Goal: Information Seeking & Learning: Learn about a topic

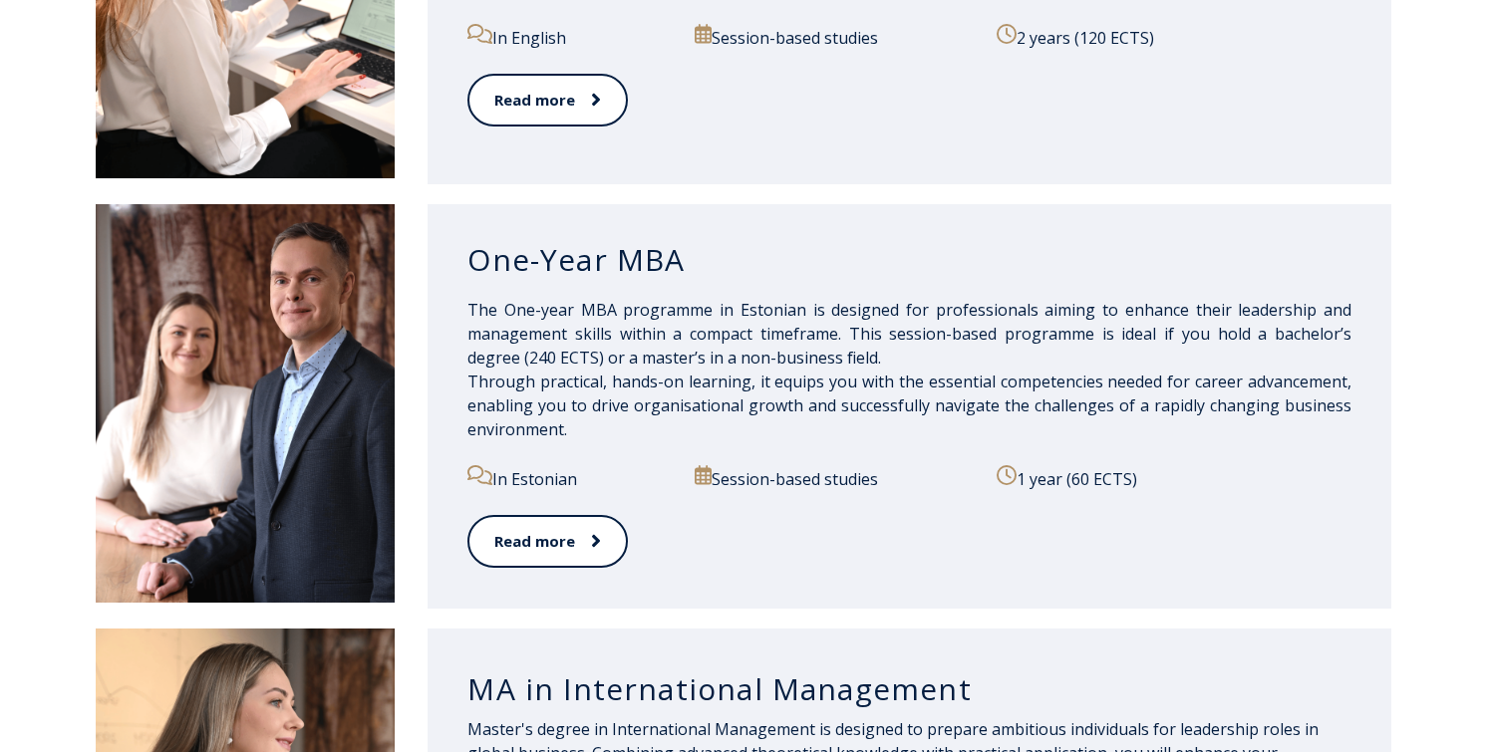
scroll to position [1752, 0]
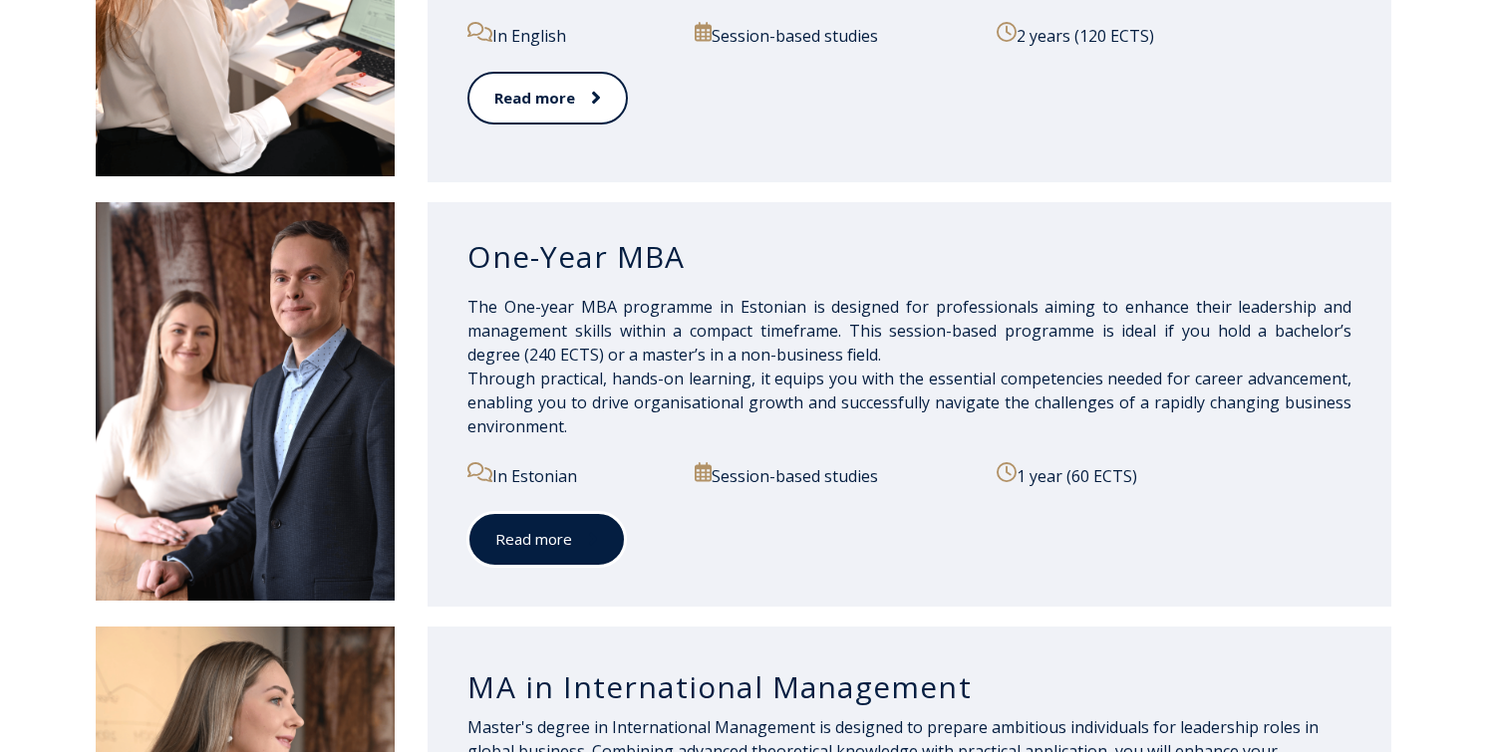
click at [471, 539] on link "Read more" at bounding box center [546, 539] width 158 height 55
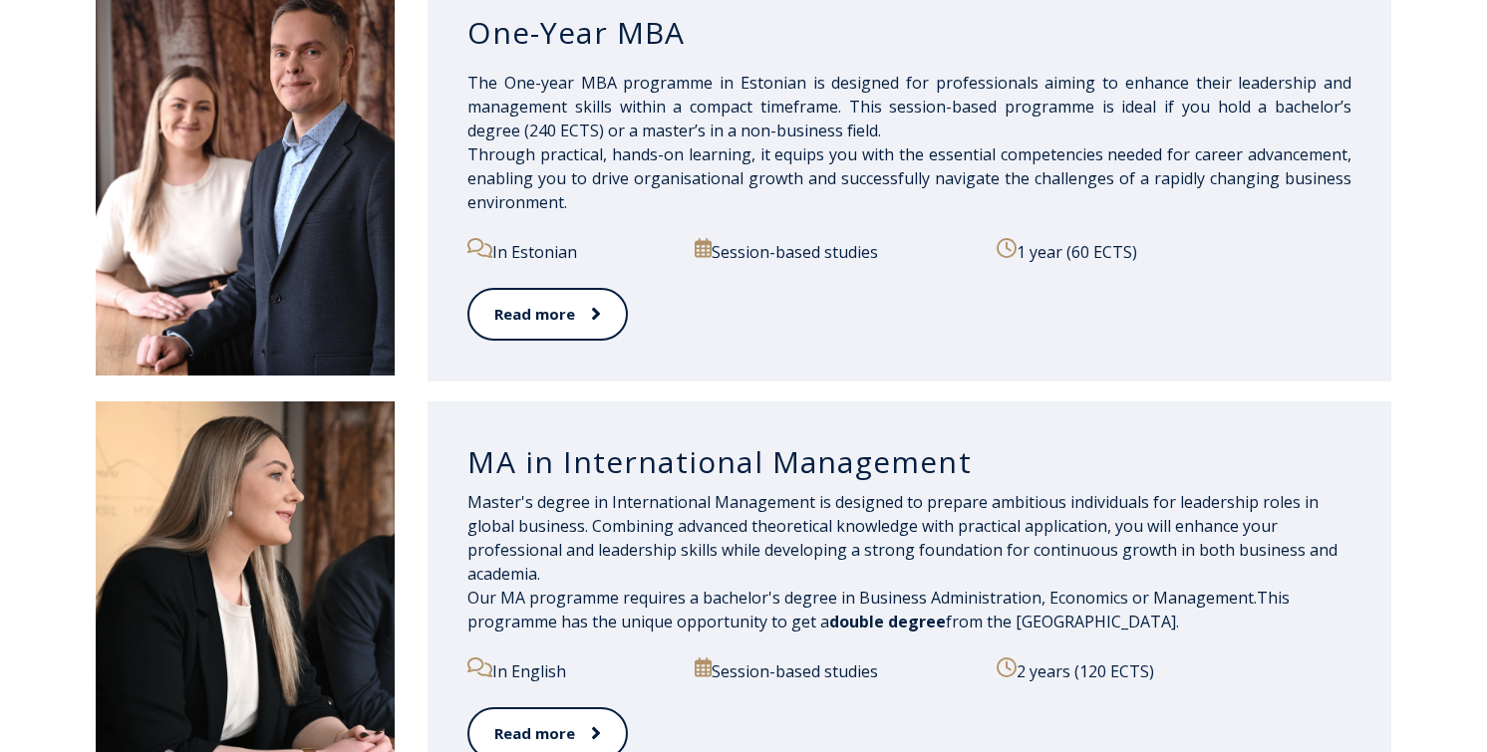
scroll to position [2178, 0]
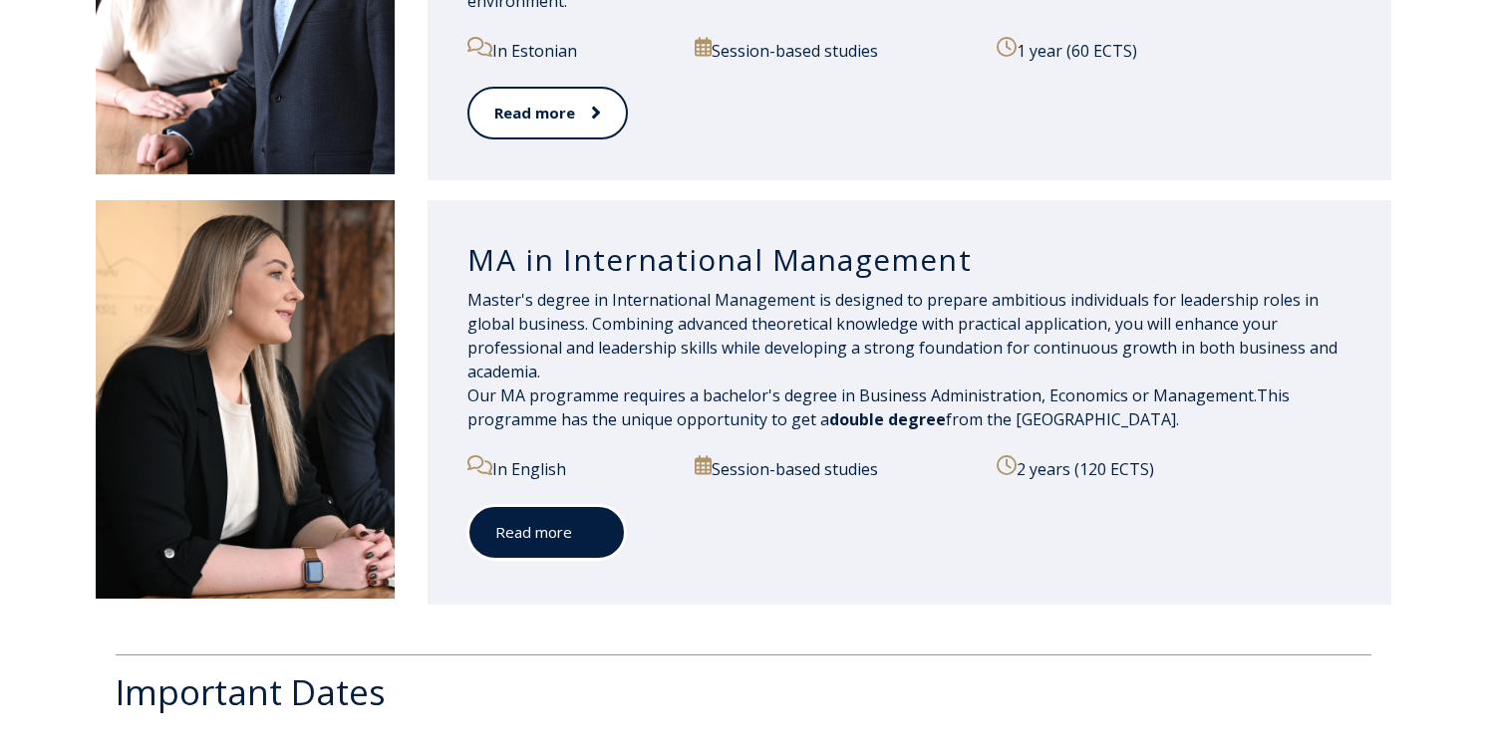
click at [531, 533] on link "Read more" at bounding box center [546, 532] width 158 height 55
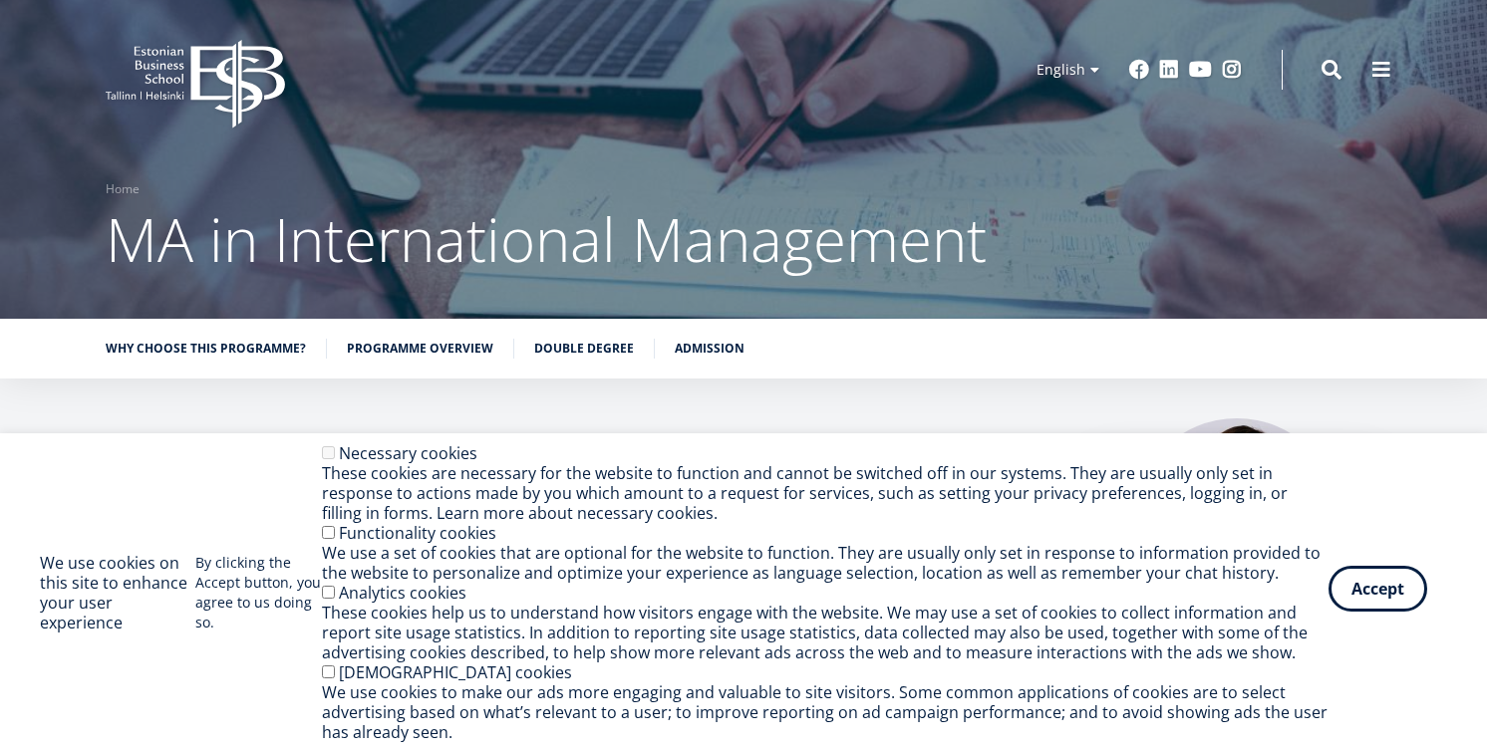
click at [1384, 586] on button "Accept" at bounding box center [1377, 589] width 99 height 46
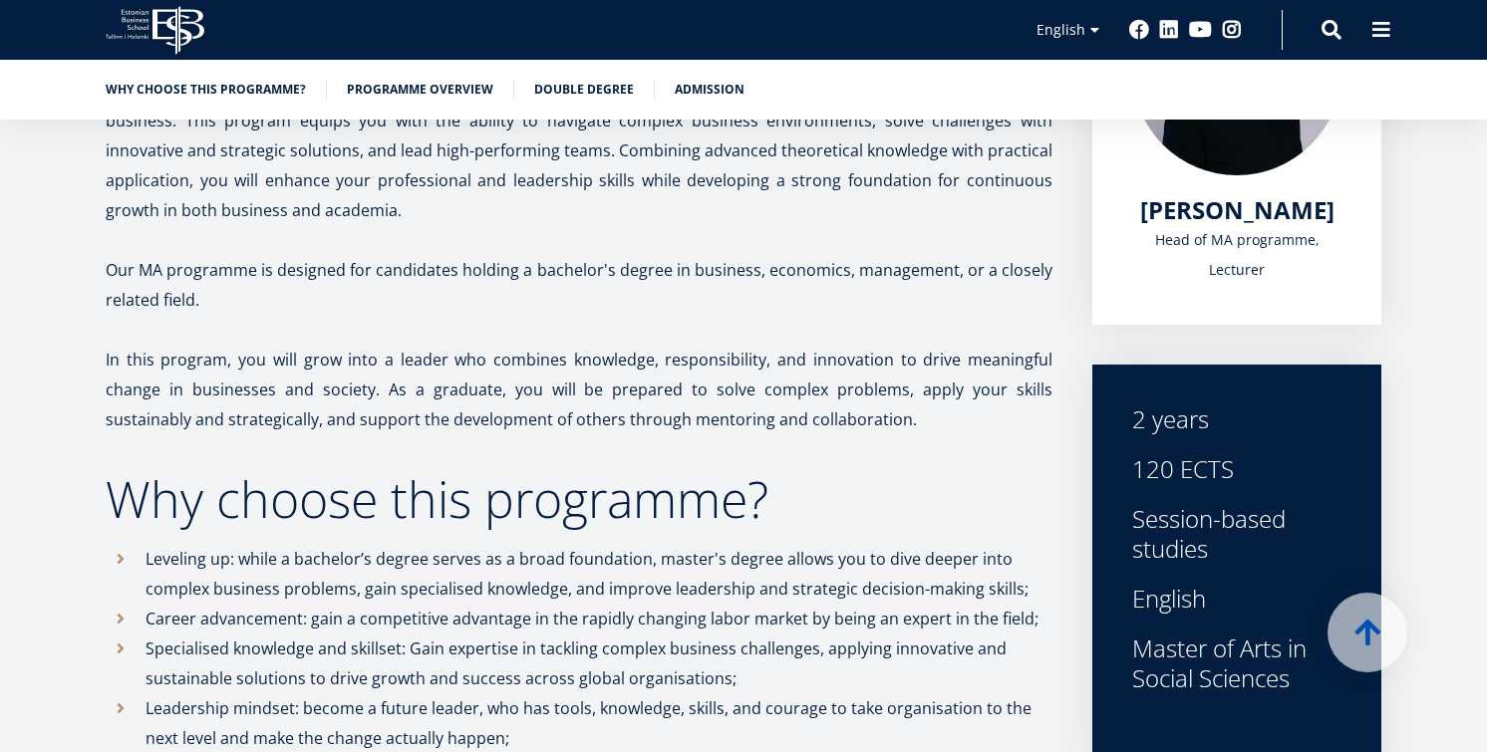
scroll to position [456, 0]
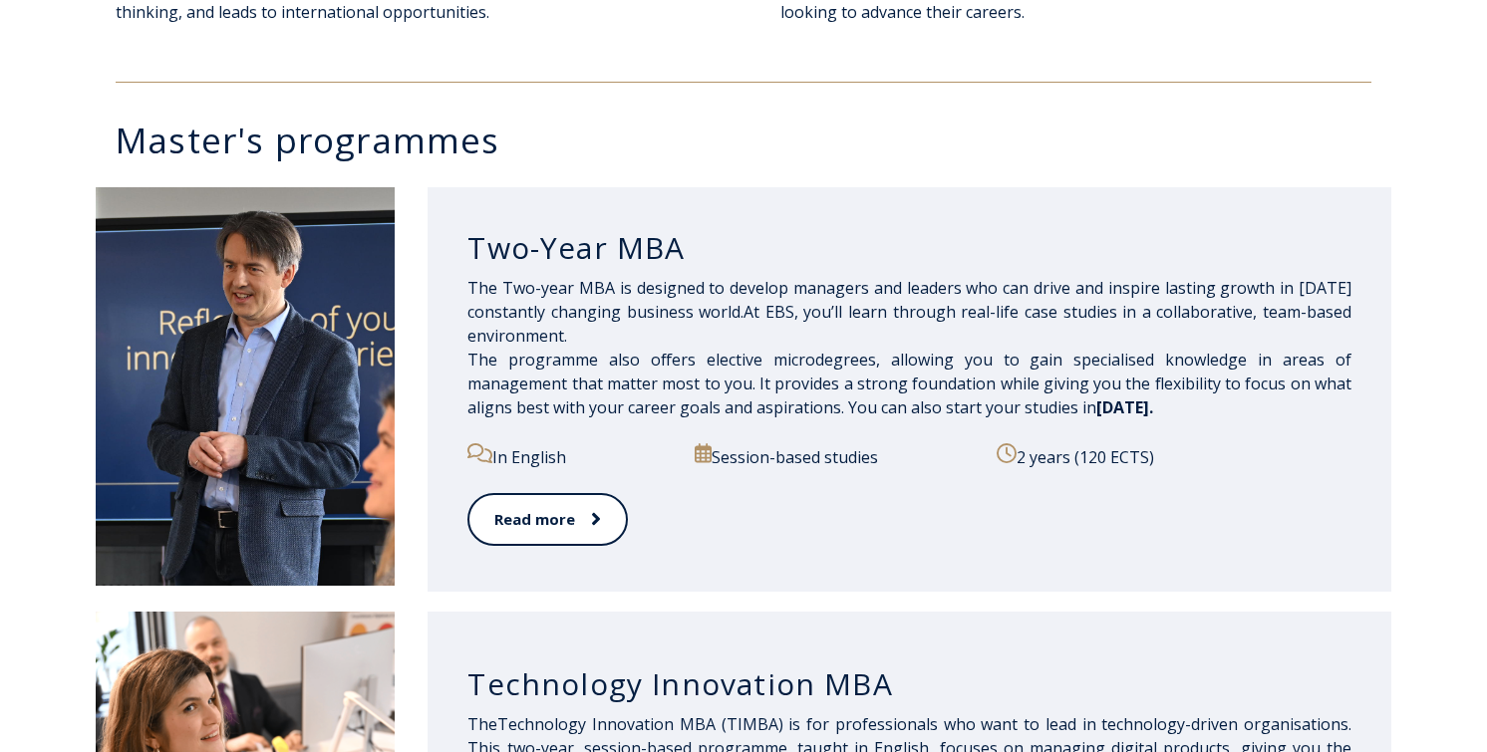
scroll to position [962, 0]
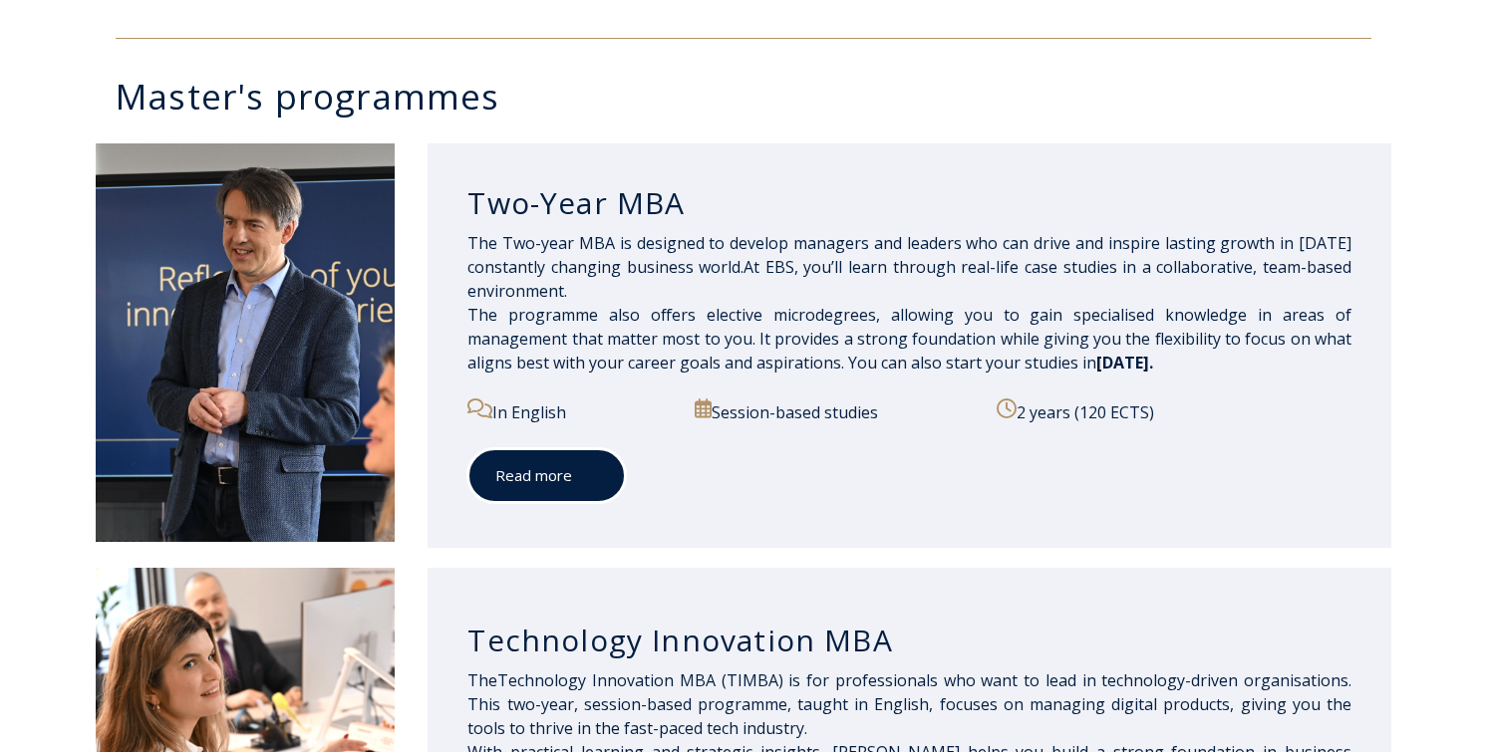
click at [548, 468] on link "Read more" at bounding box center [546, 475] width 158 height 55
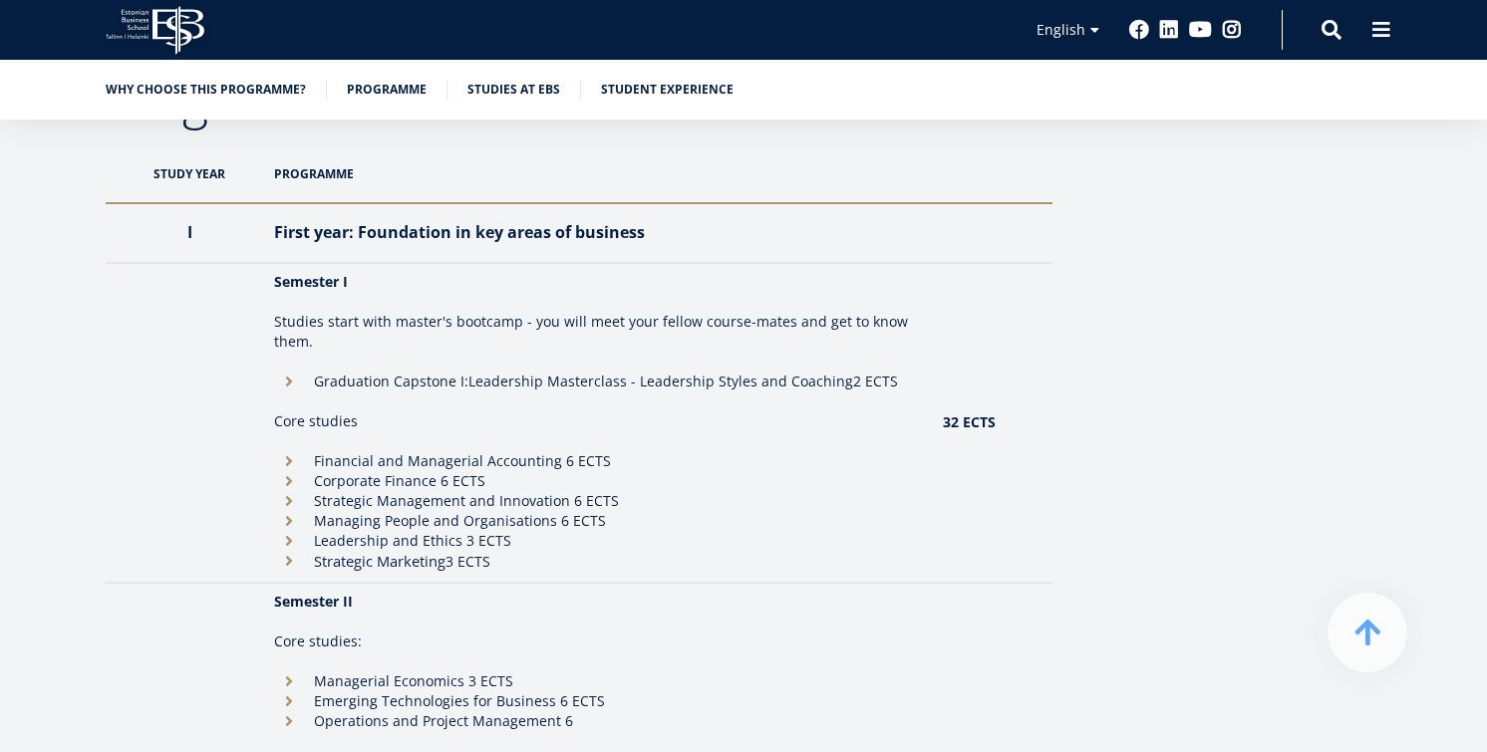
scroll to position [1791, 0]
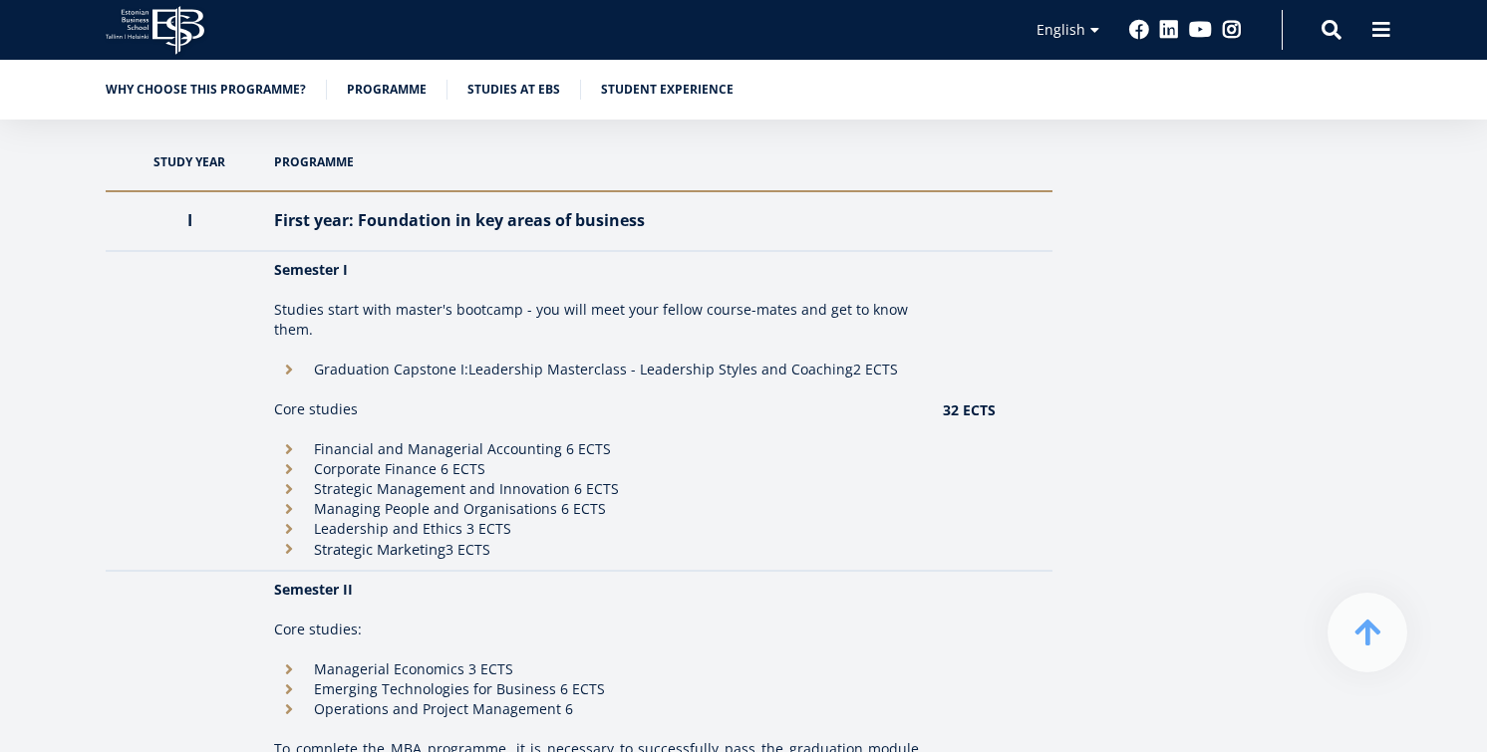
click at [297, 369] on li "Graduation Capstone I: Leadership Masterclass - Leadership Styles and Coaching …" at bounding box center [598, 370] width 649 height 20
click at [292, 369] on li "Graduation Capstone I: Leadership Masterclass - Leadership Styles and Coaching …" at bounding box center [598, 370] width 649 height 20
click at [354, 369] on li "Graduation Capstone I: Leadership Masterclass - Leadership Styles and Coaching …" at bounding box center [598, 370] width 649 height 20
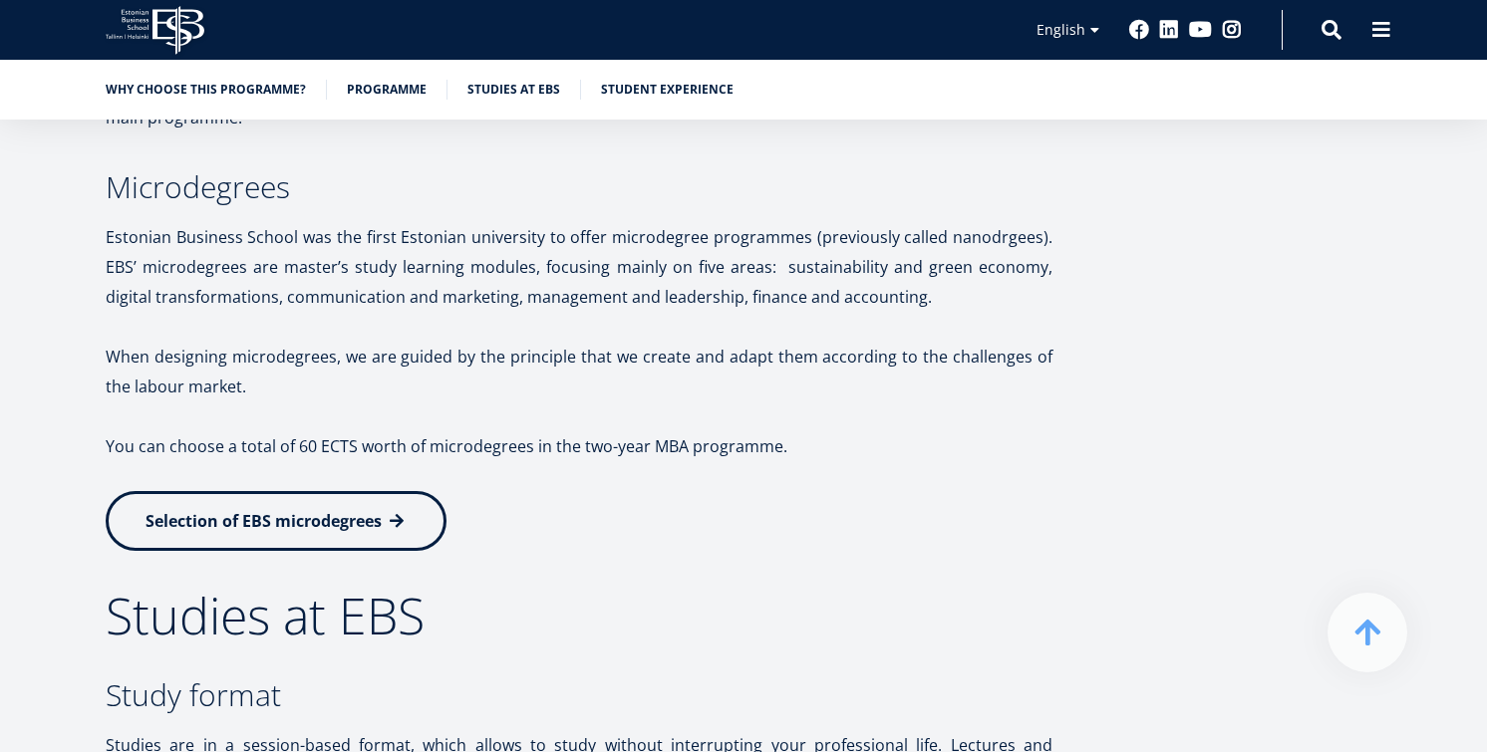
scroll to position [2982, 0]
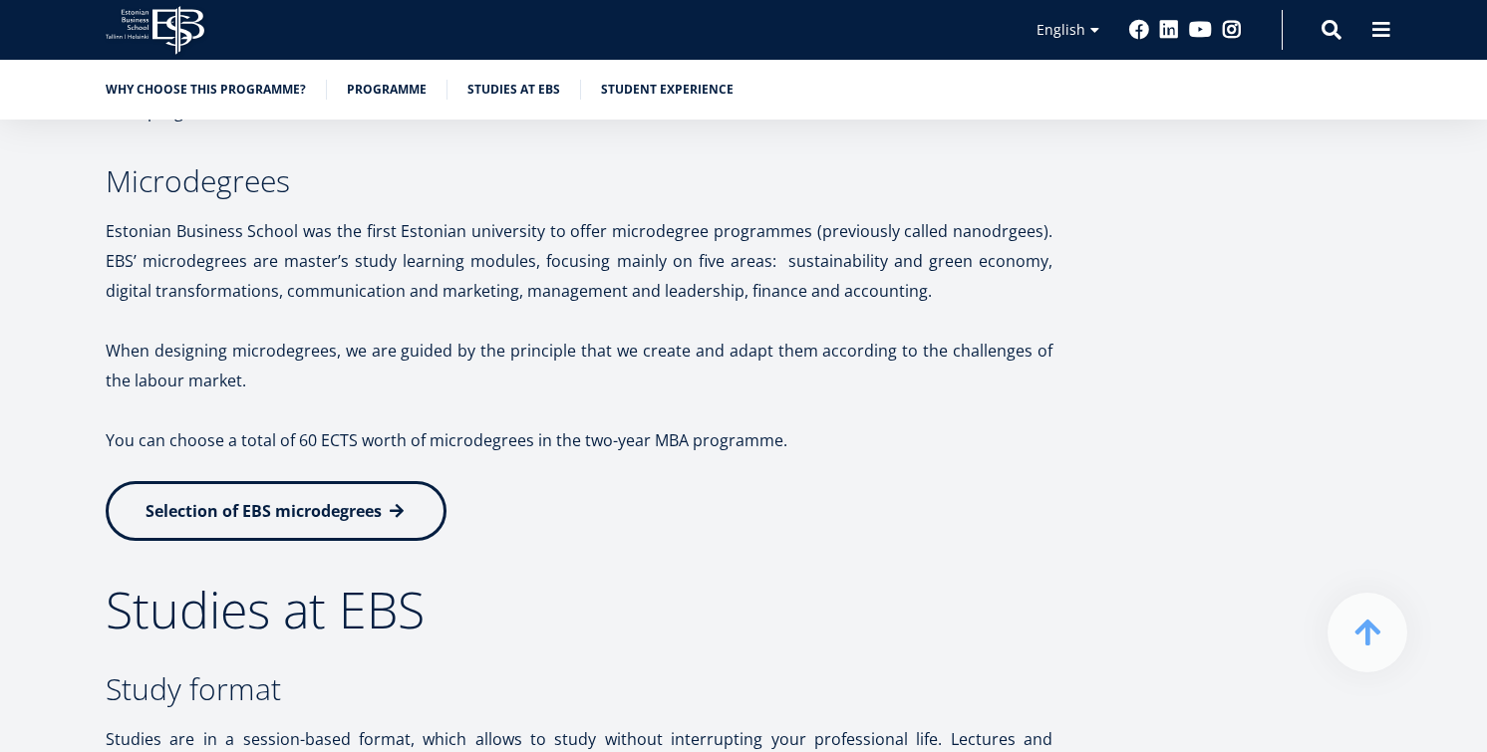
click at [259, 511] on span "Selection of EBS microdegrees" at bounding box center [263, 511] width 236 height 22
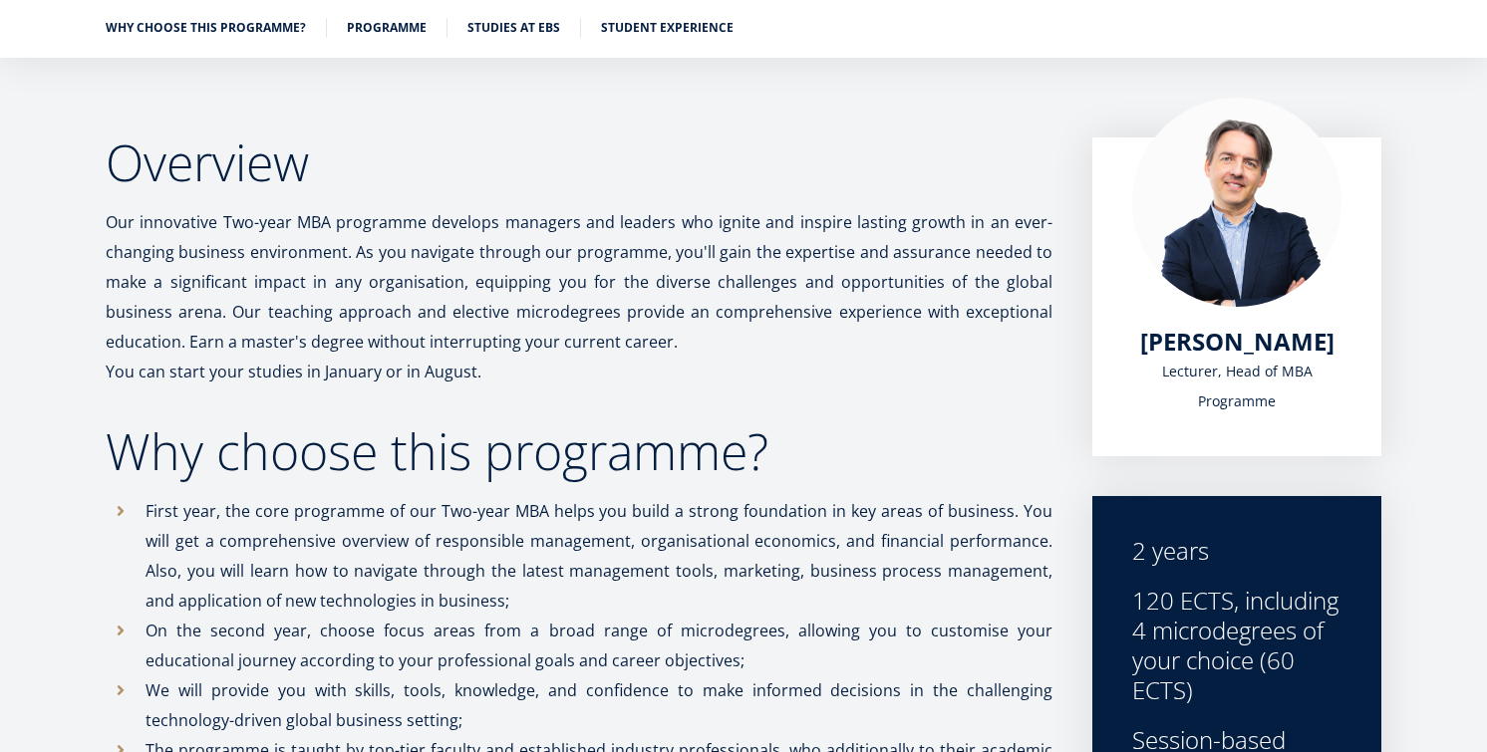
scroll to position [0, 0]
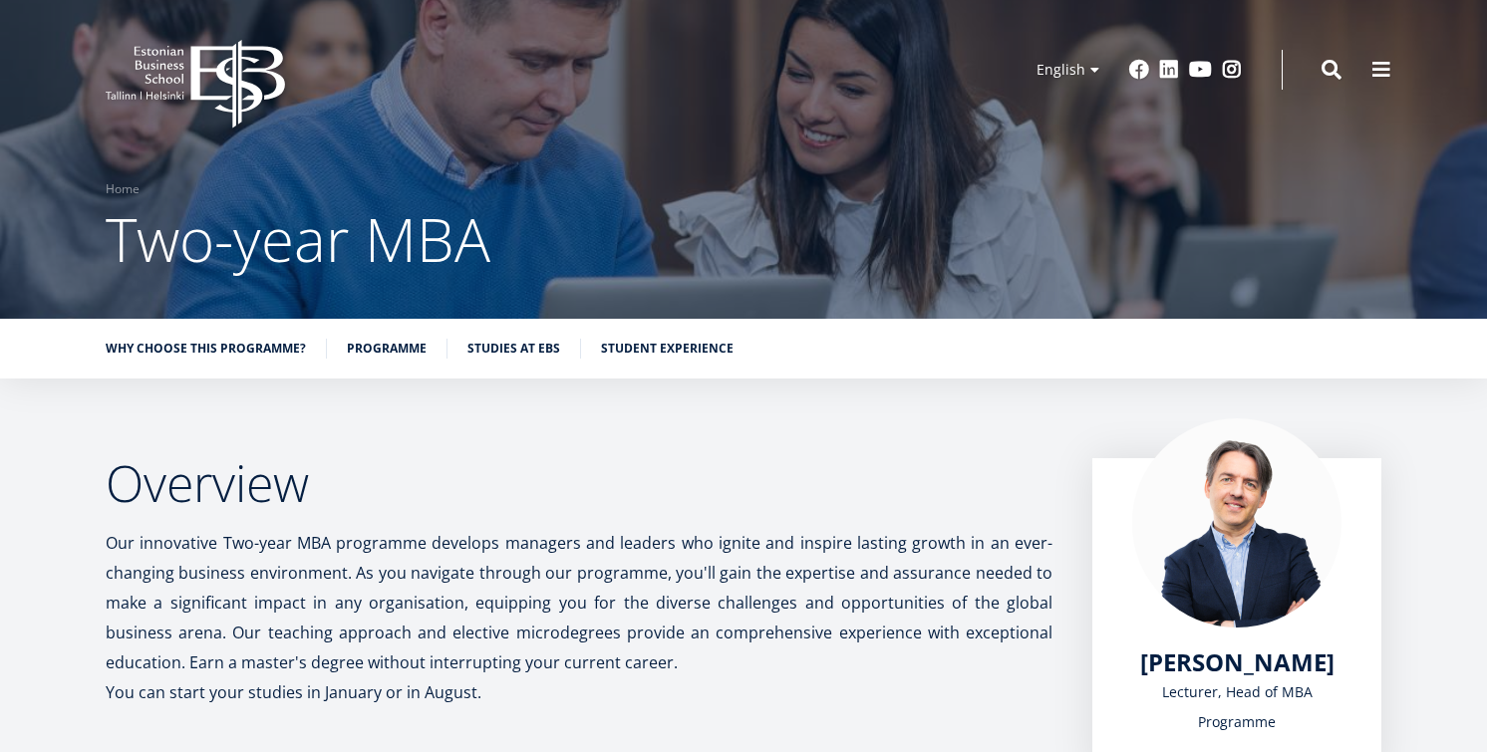
click at [278, 253] on span "Two-year MBA" at bounding box center [298, 239] width 385 height 82
click at [248, 92] on icon "EBS Logo Created with Sketch." at bounding box center [195, 84] width 179 height 89
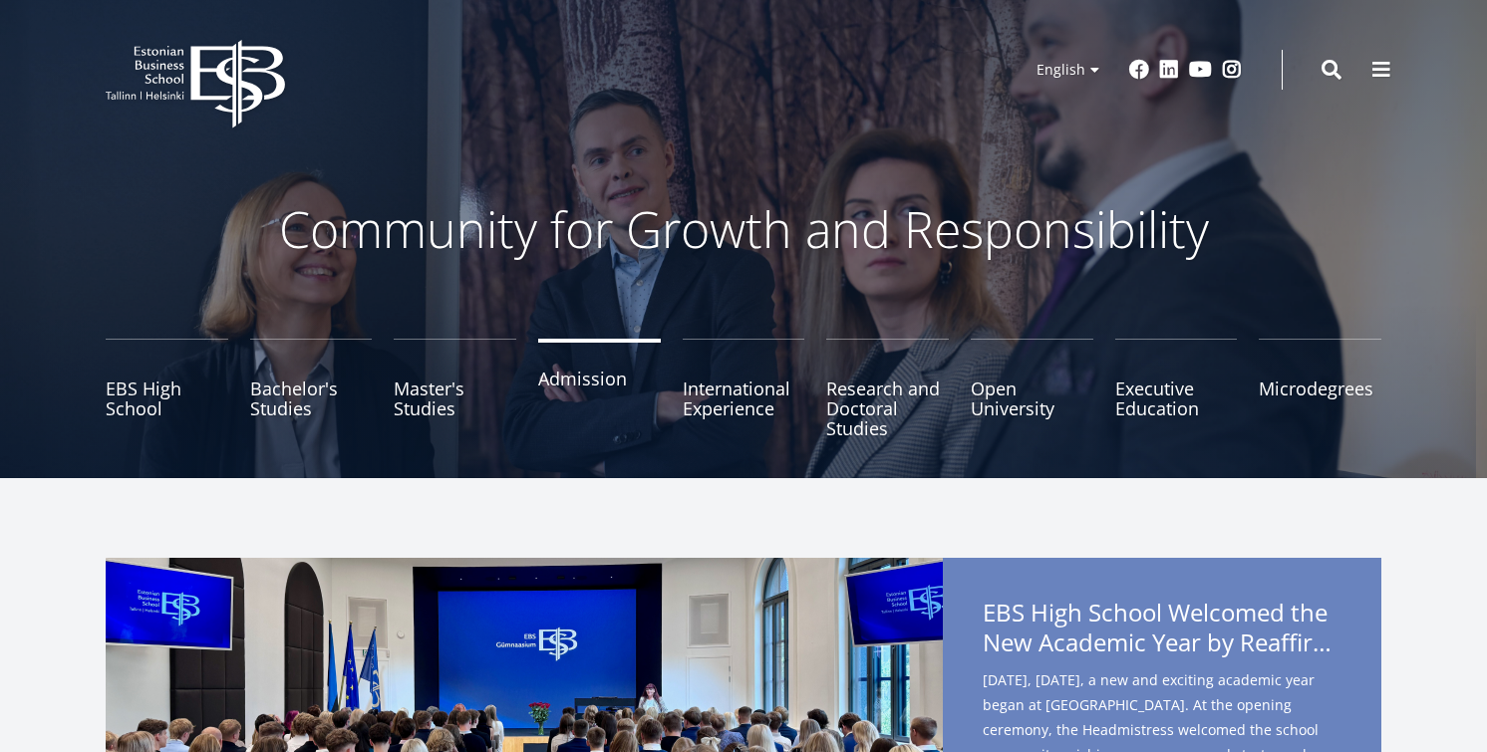
click at [605, 401] on link "Admission" at bounding box center [599, 389] width 123 height 100
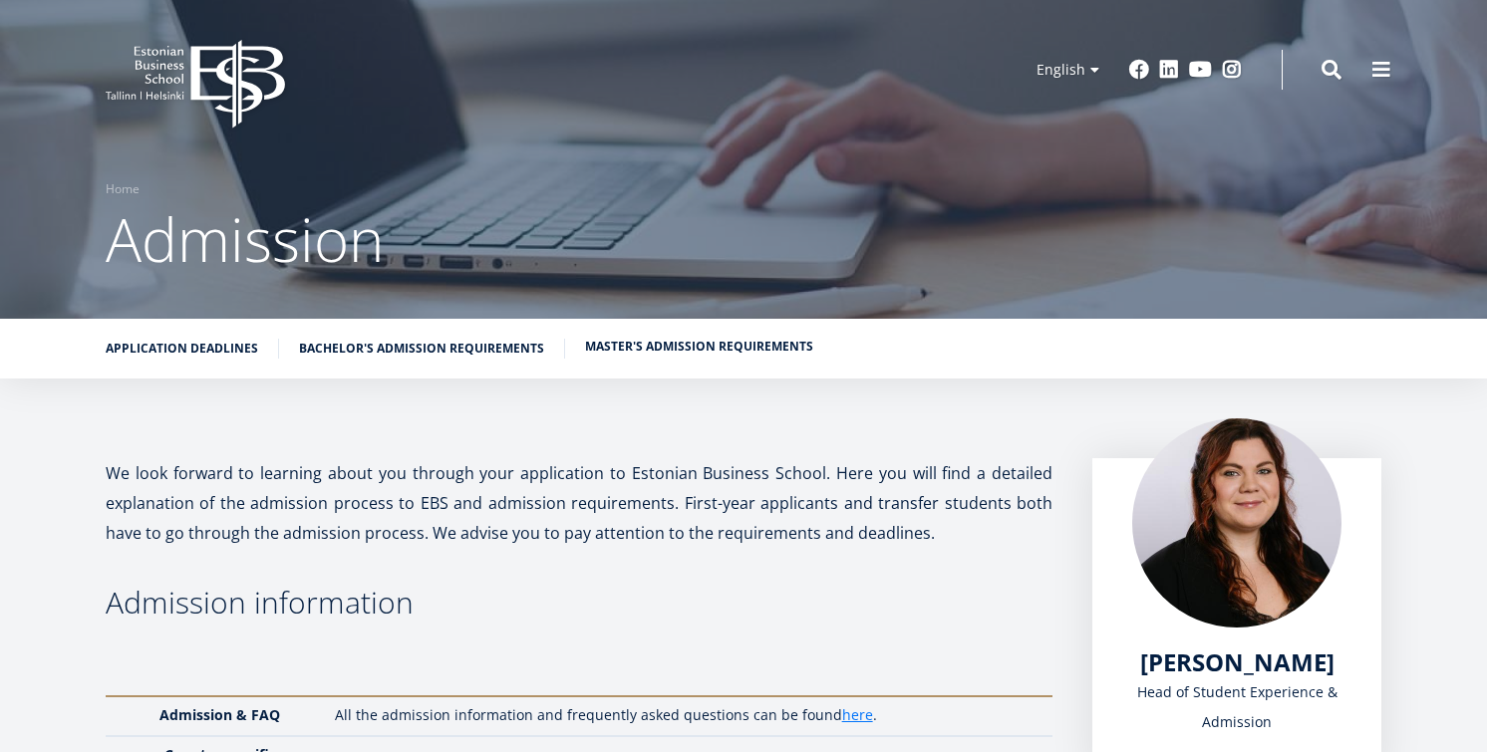
click at [679, 347] on link "Master's admission requirements" at bounding box center [699, 347] width 228 height 20
click at [210, 259] on span "Admission" at bounding box center [245, 239] width 278 height 82
click at [220, 248] on span "Admission" at bounding box center [245, 239] width 278 height 82
click at [217, 118] on icon "EBS Logo Created with Sketch." at bounding box center [195, 84] width 179 height 89
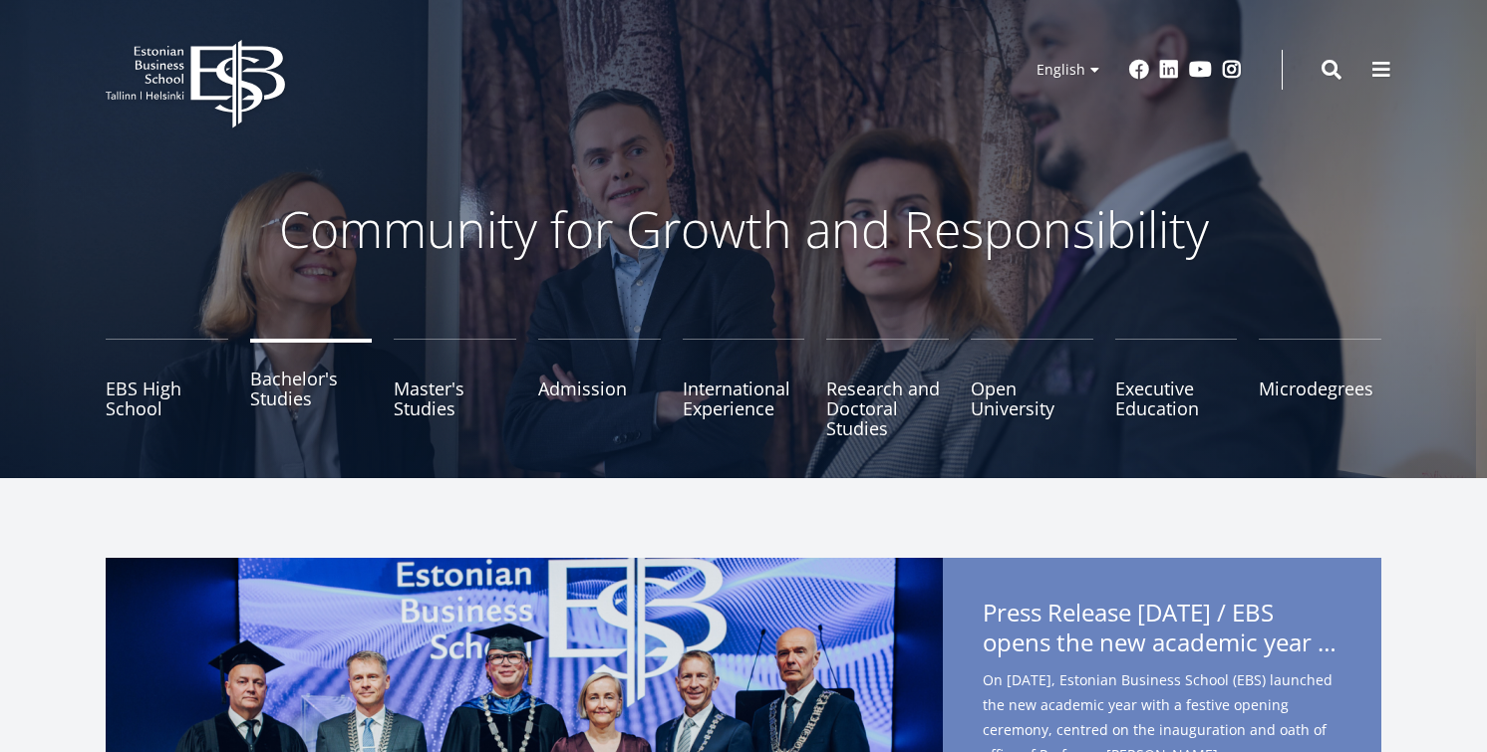
click at [312, 387] on link "Bachelor's Studies" at bounding box center [311, 389] width 123 height 100
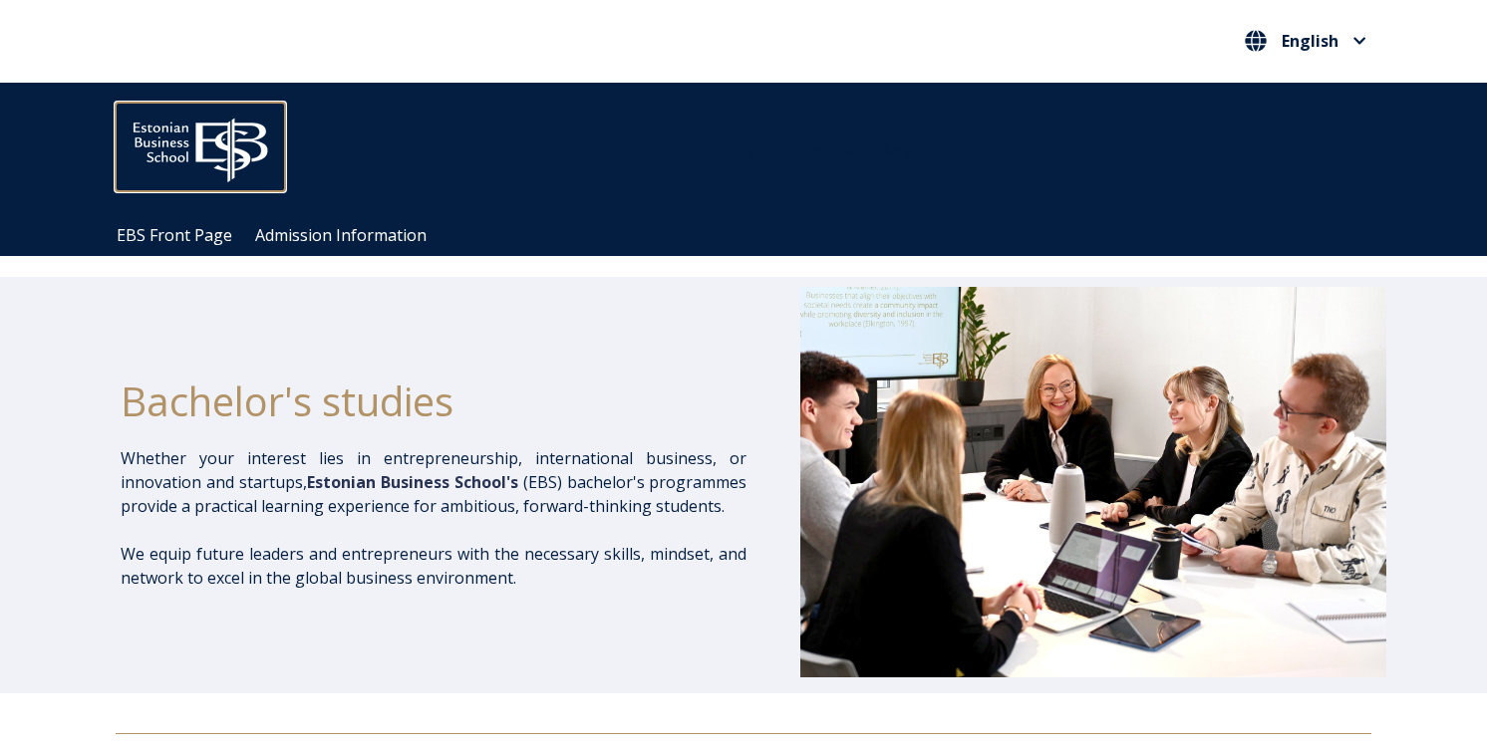
click at [201, 155] on img at bounding box center [200, 146] width 169 height 86
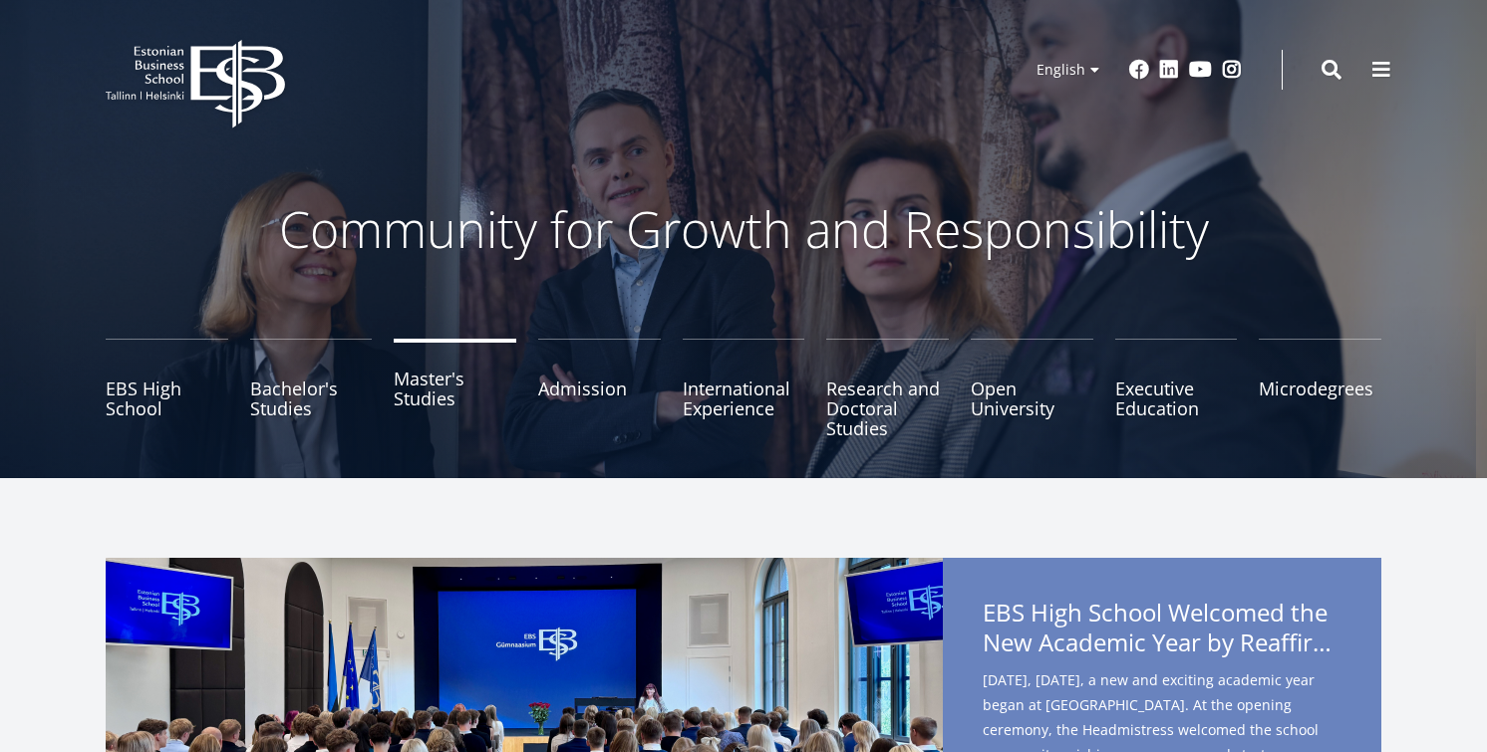
click at [442, 404] on link "Master's Studies" at bounding box center [455, 389] width 123 height 100
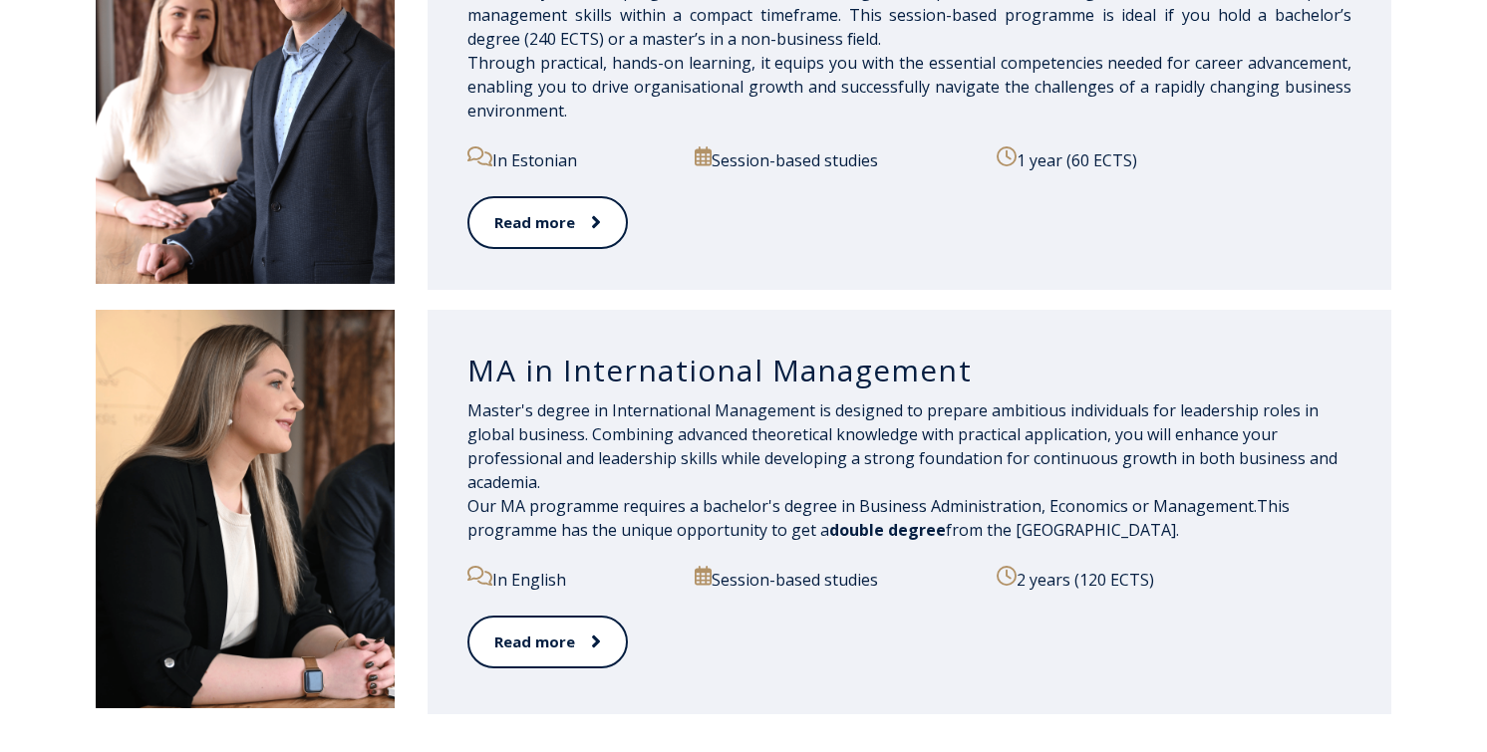
scroll to position [2314, 0]
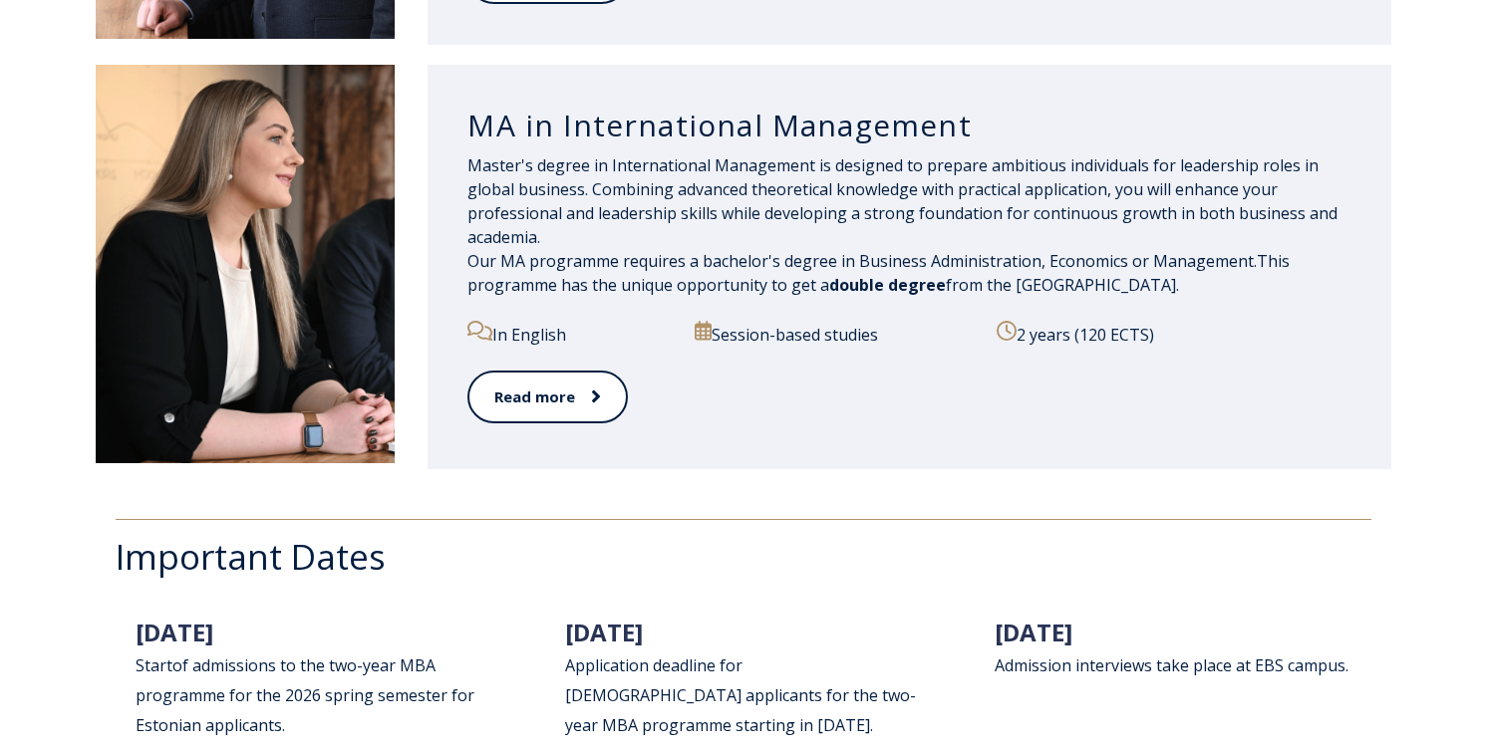
click at [754, 338] on p "Session-based studies" at bounding box center [834, 334] width 279 height 26
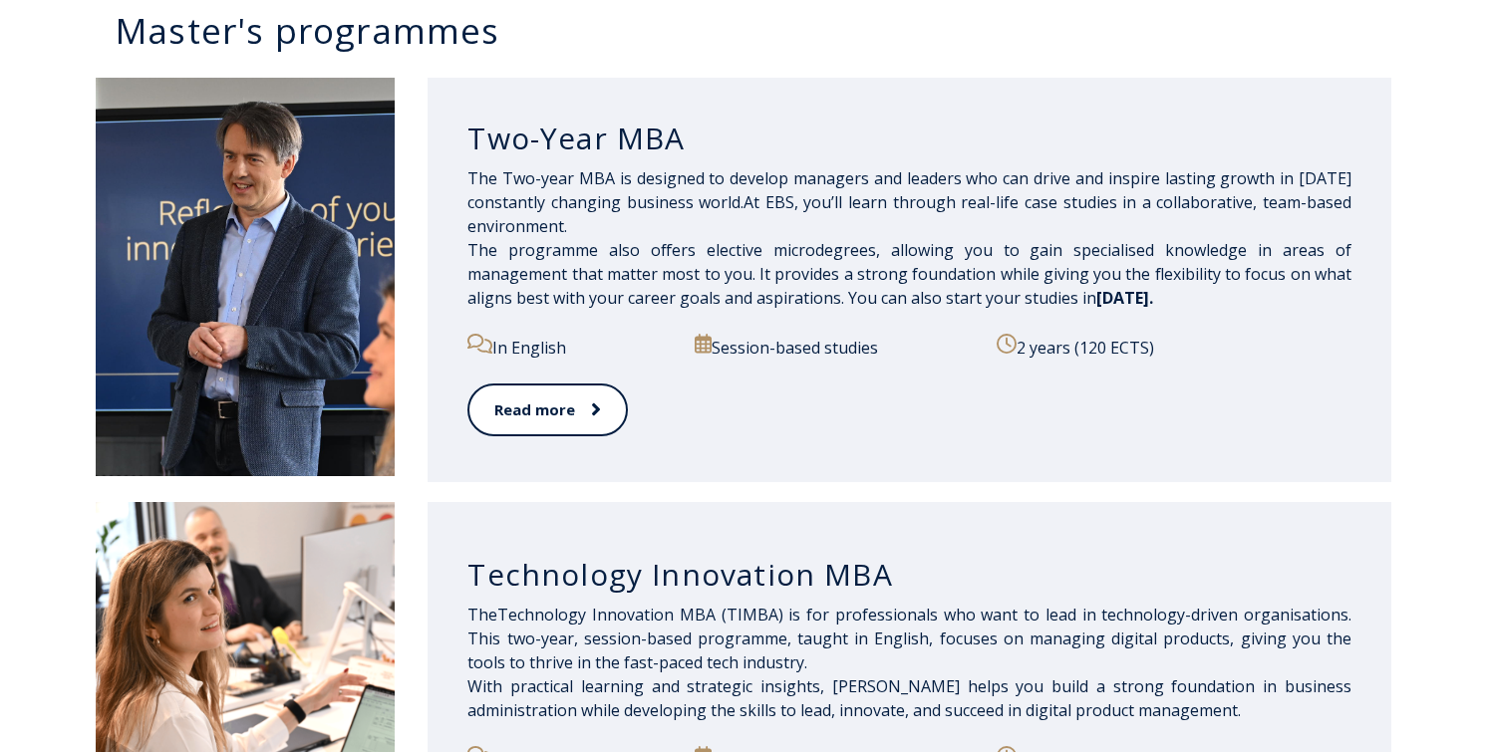
scroll to position [1026, 0]
click at [754, 345] on p "Session-based studies" at bounding box center [834, 348] width 279 height 26
click at [594, 429] on link "Read more" at bounding box center [546, 411] width 158 height 55
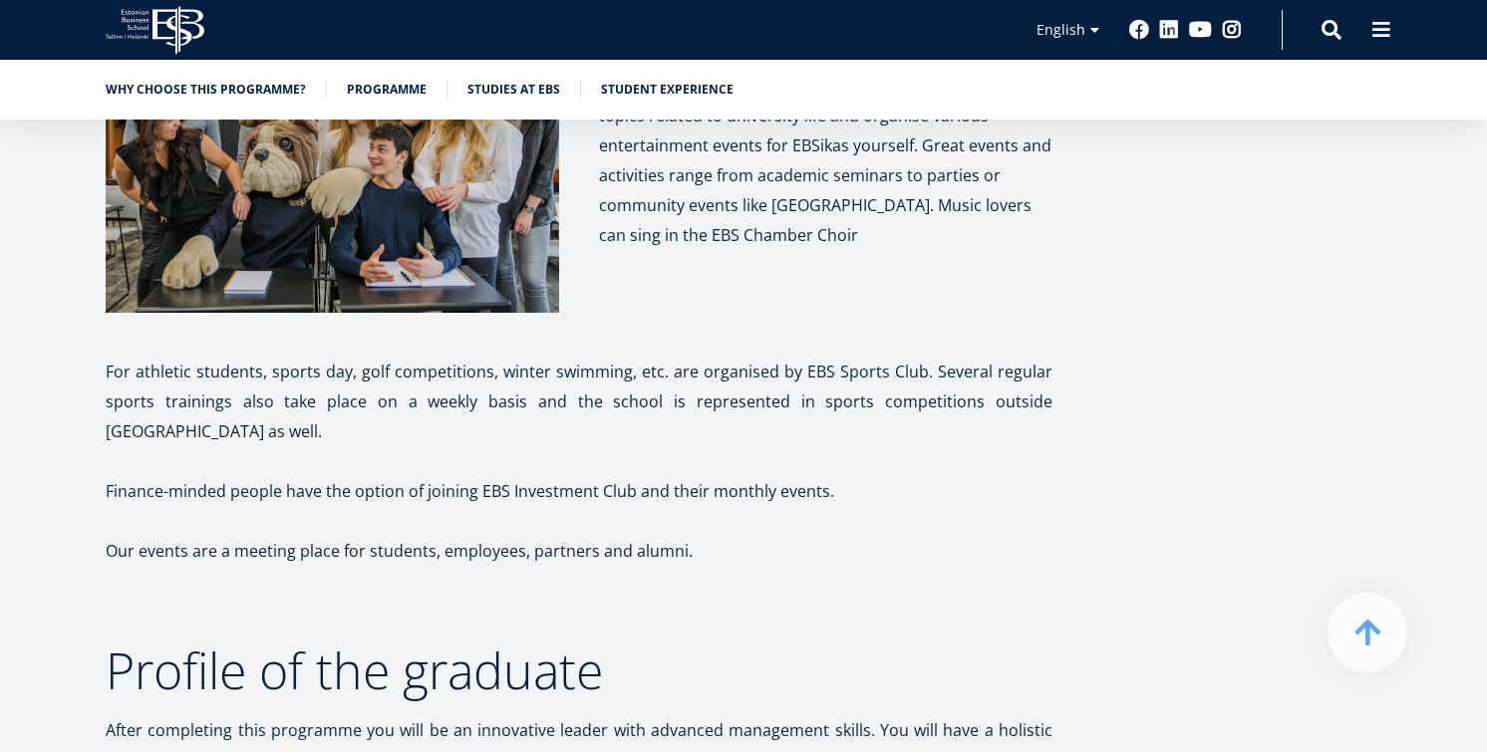
scroll to position [9818, 0]
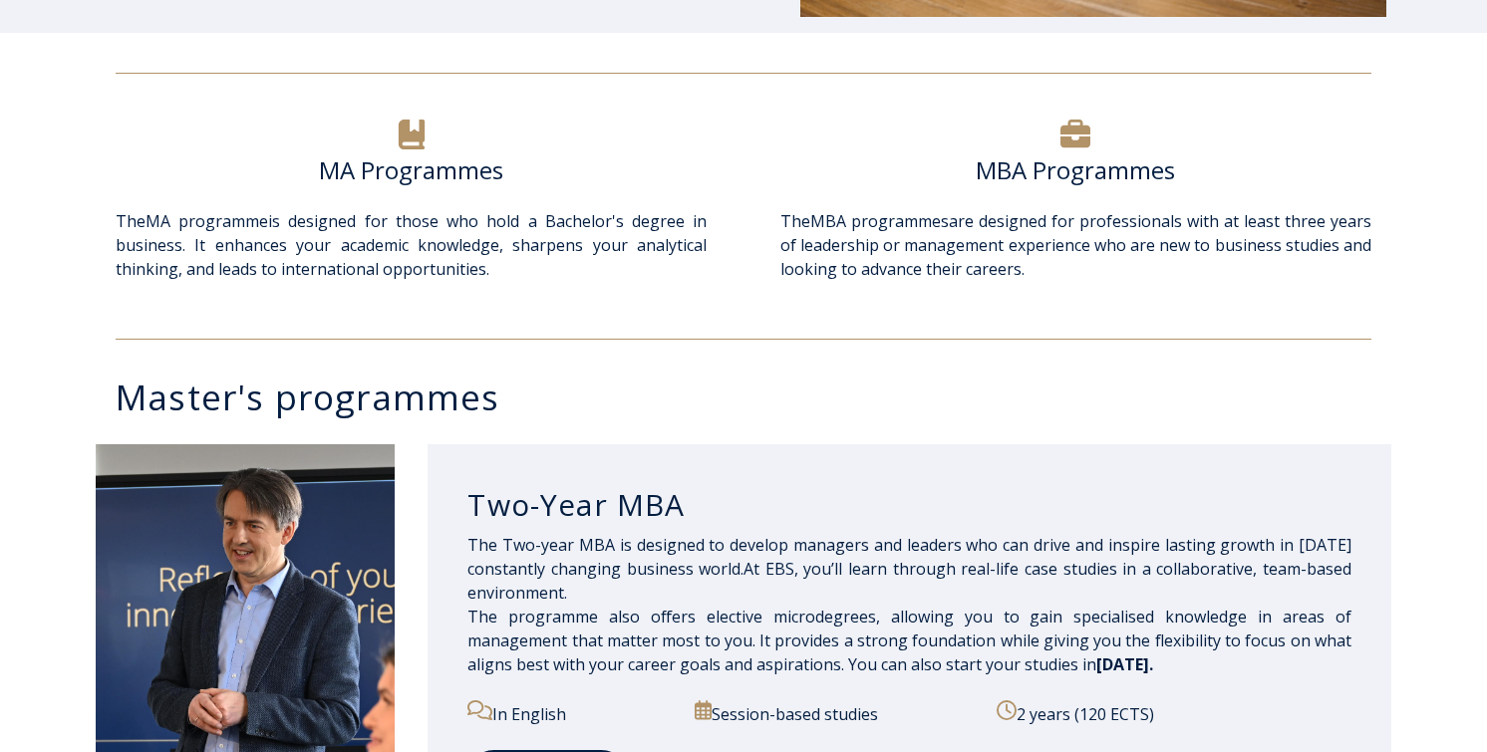
scroll to position [679, 0]
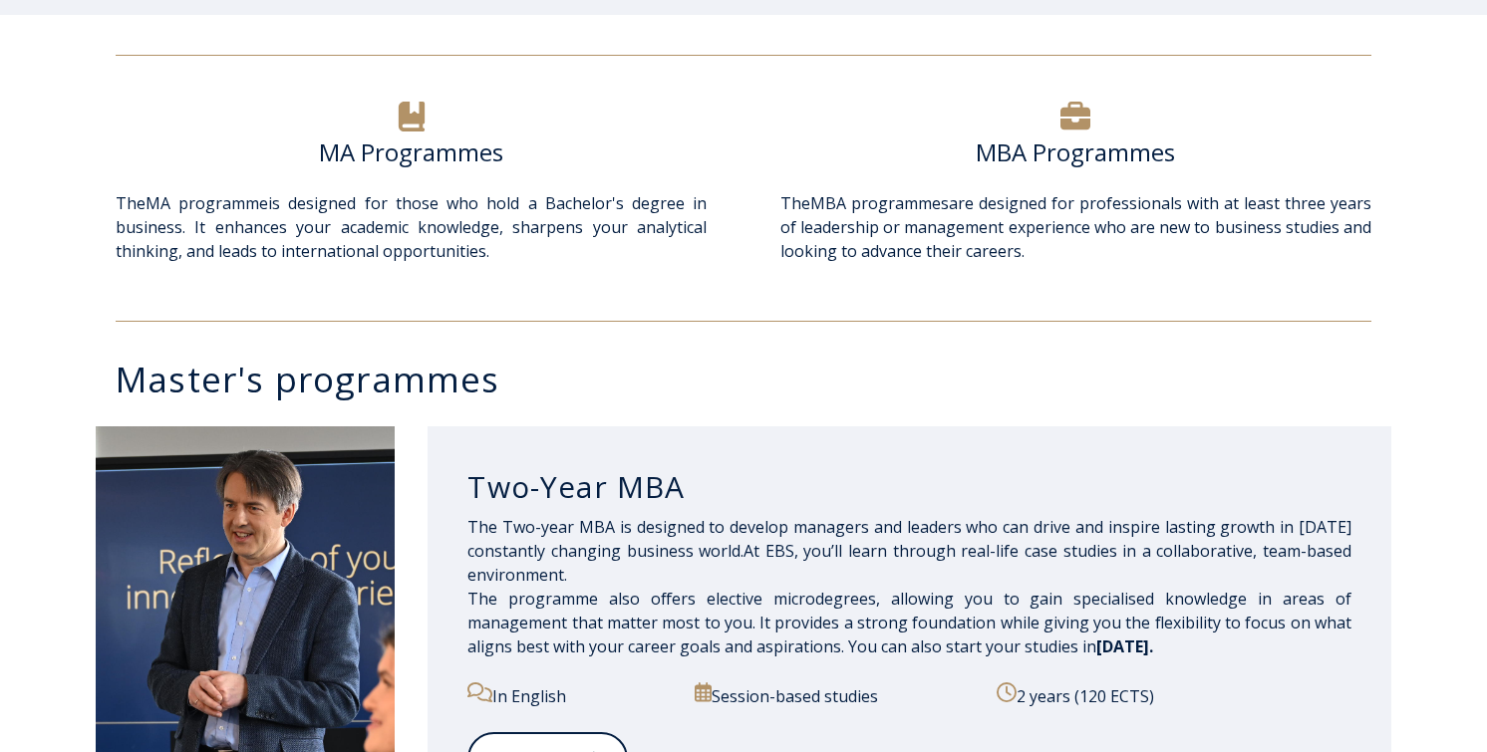
click at [472, 154] on h6 "MA Programmes" at bounding box center [411, 153] width 591 height 30
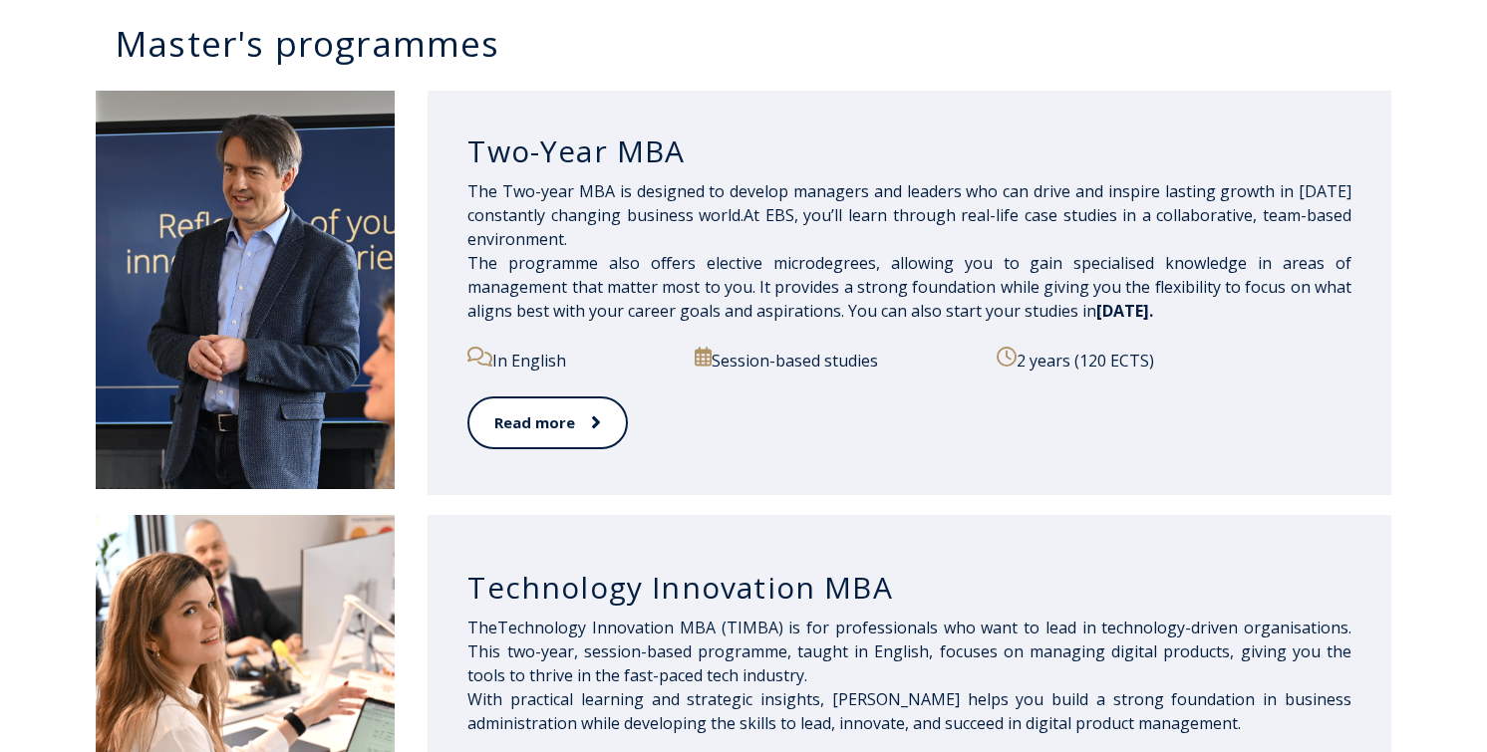
scroll to position [1055, 0]
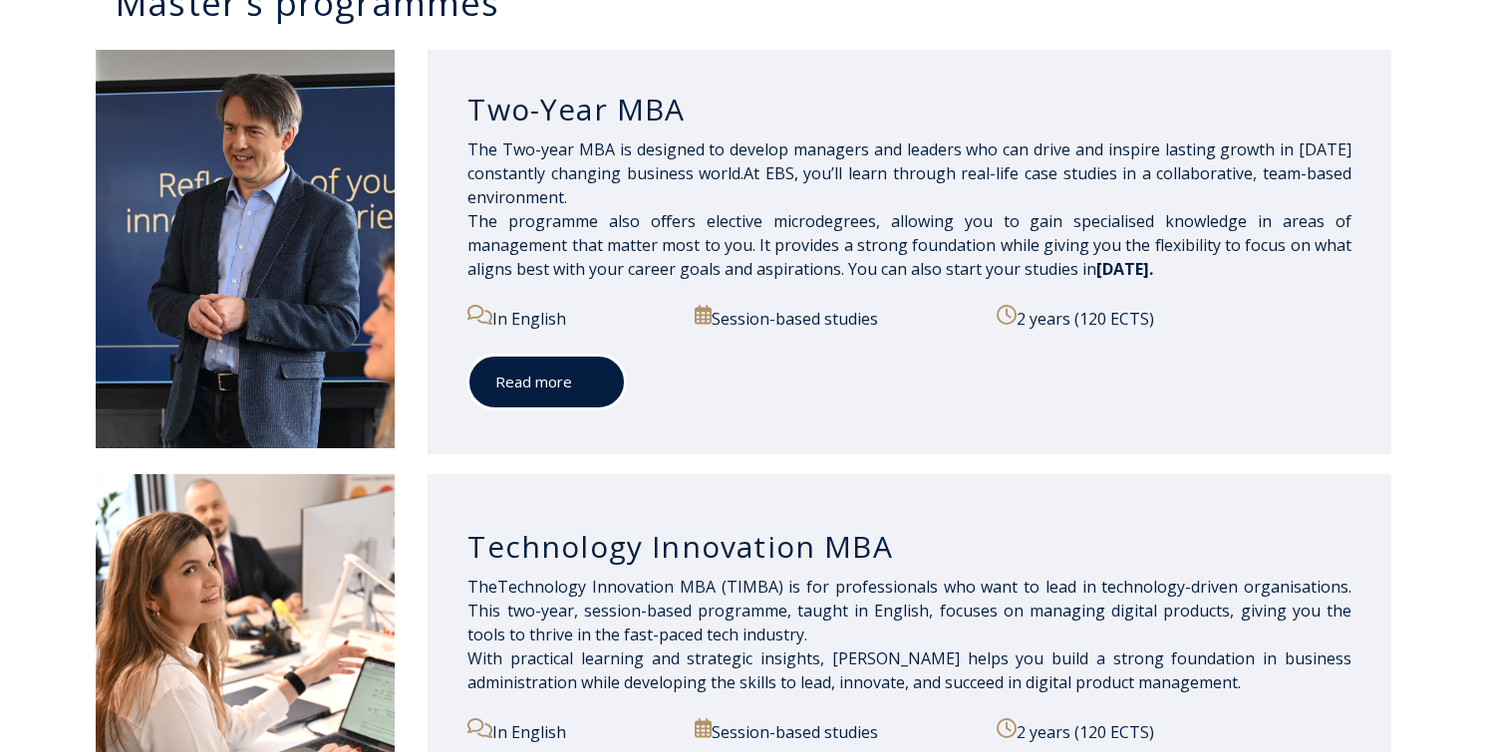
click at [517, 400] on link "Read more" at bounding box center [546, 382] width 158 height 55
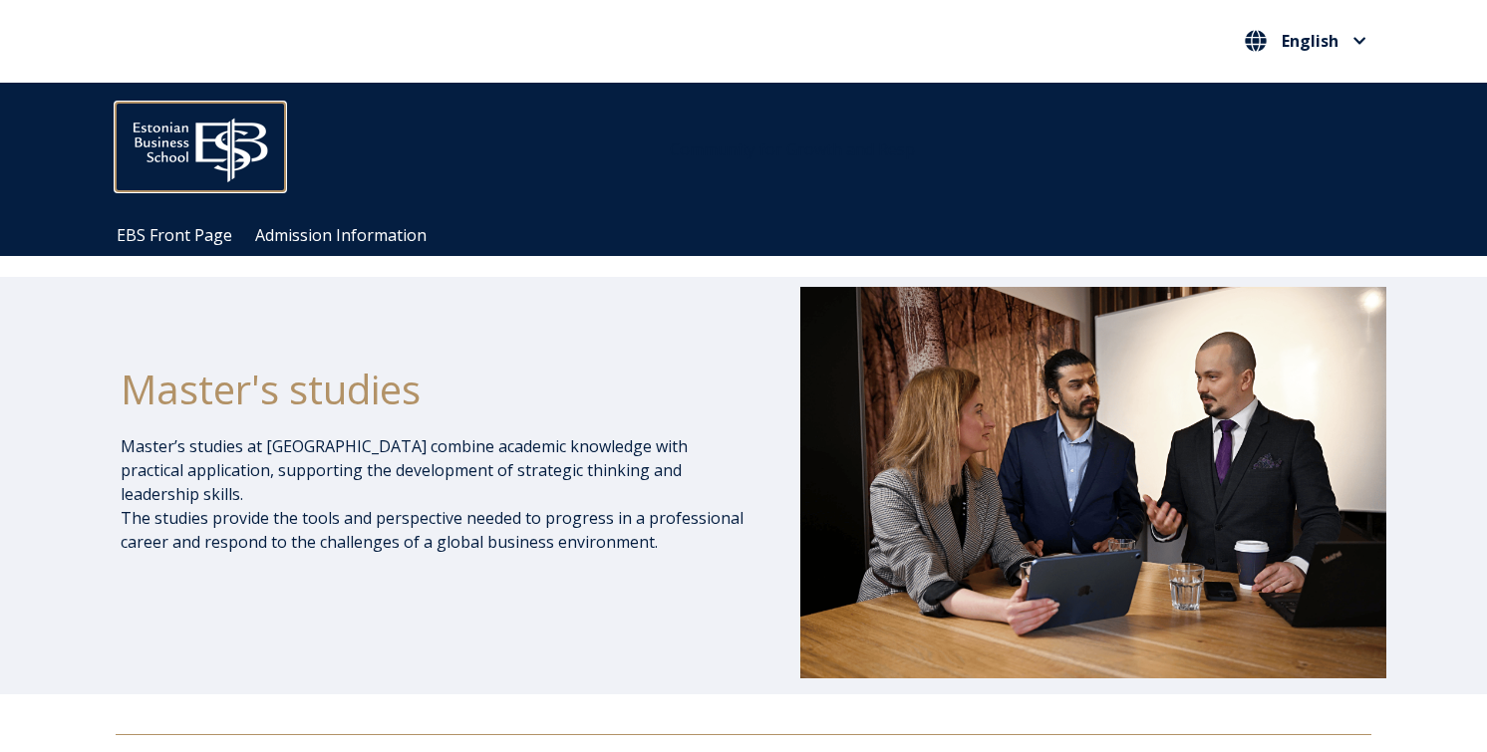
click at [217, 134] on img at bounding box center [200, 146] width 169 height 86
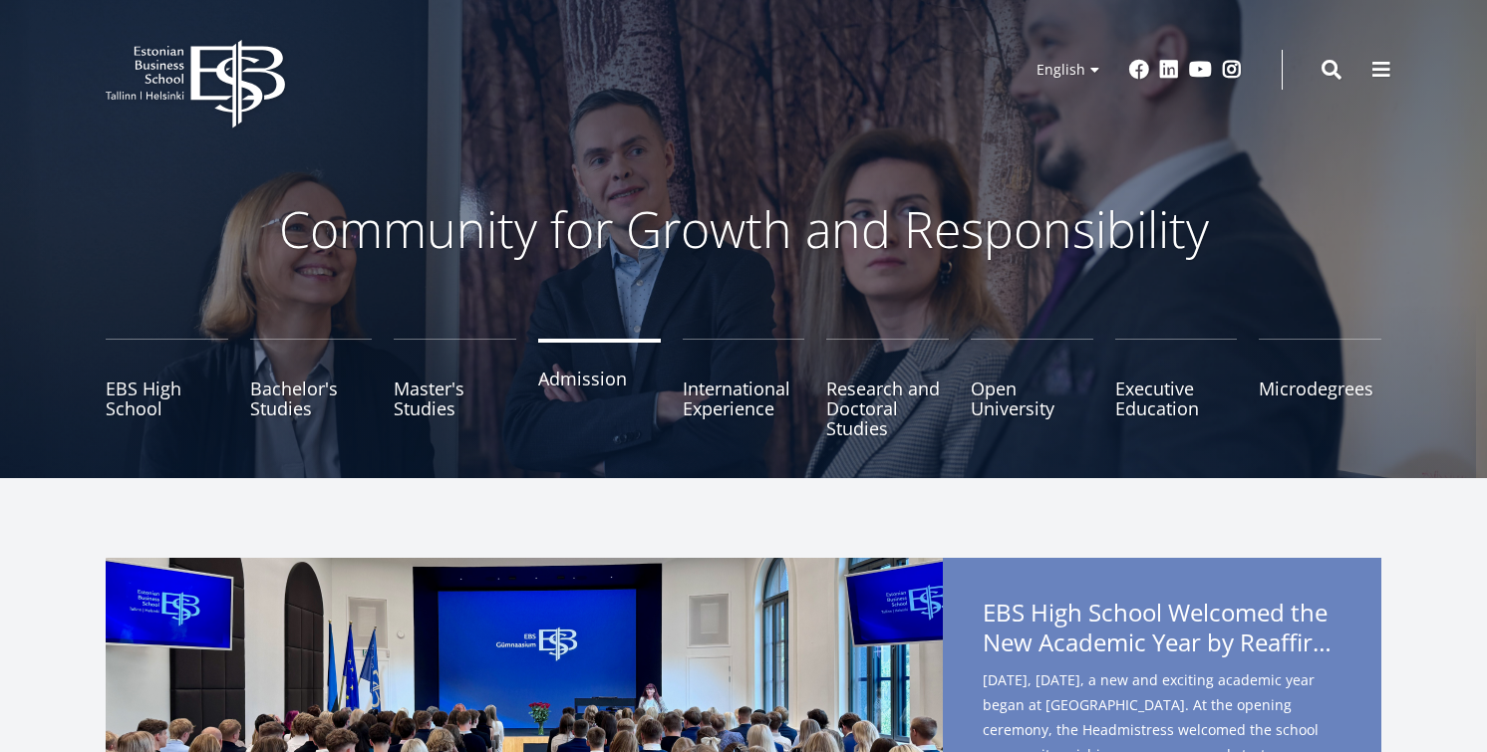
click at [603, 404] on link "Admission" at bounding box center [599, 389] width 123 height 100
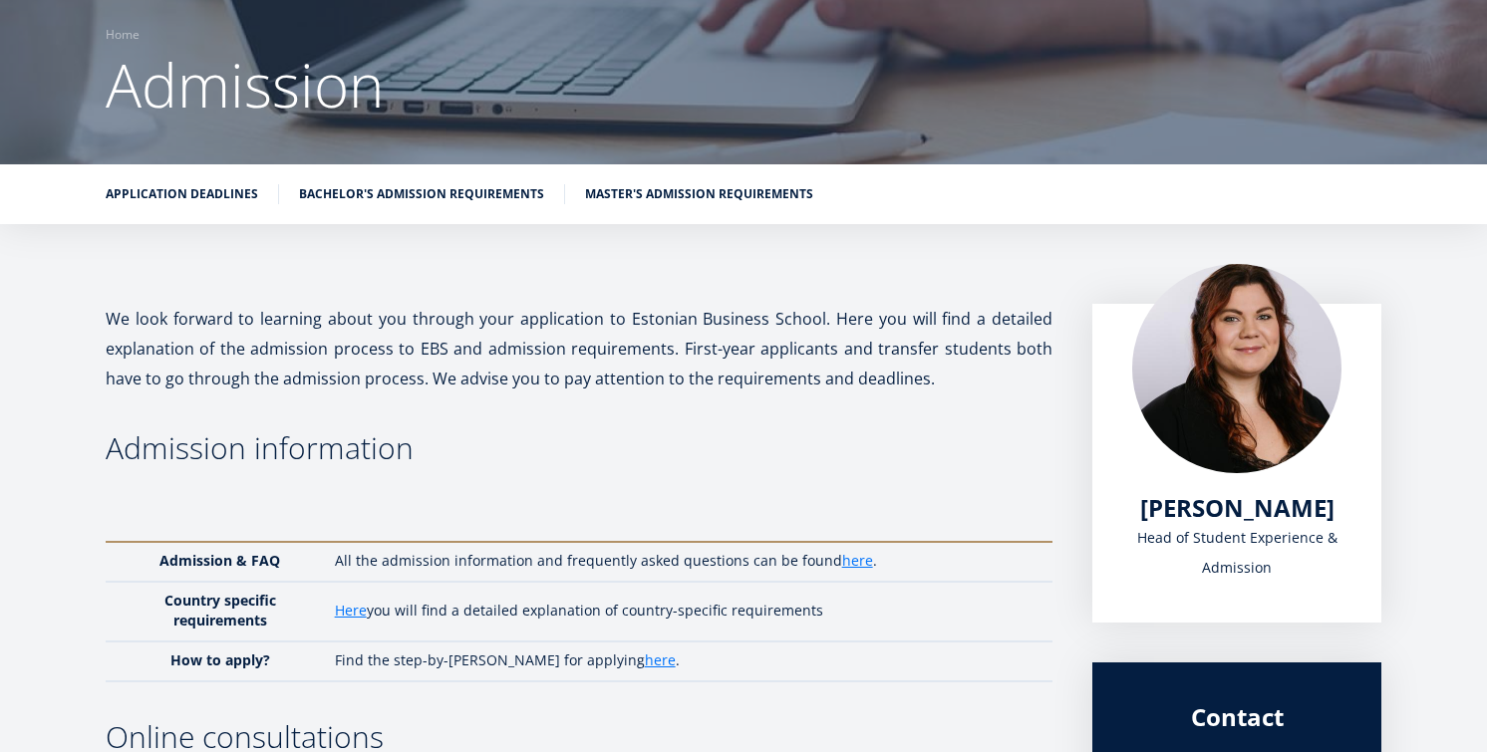
scroll to position [152, 0]
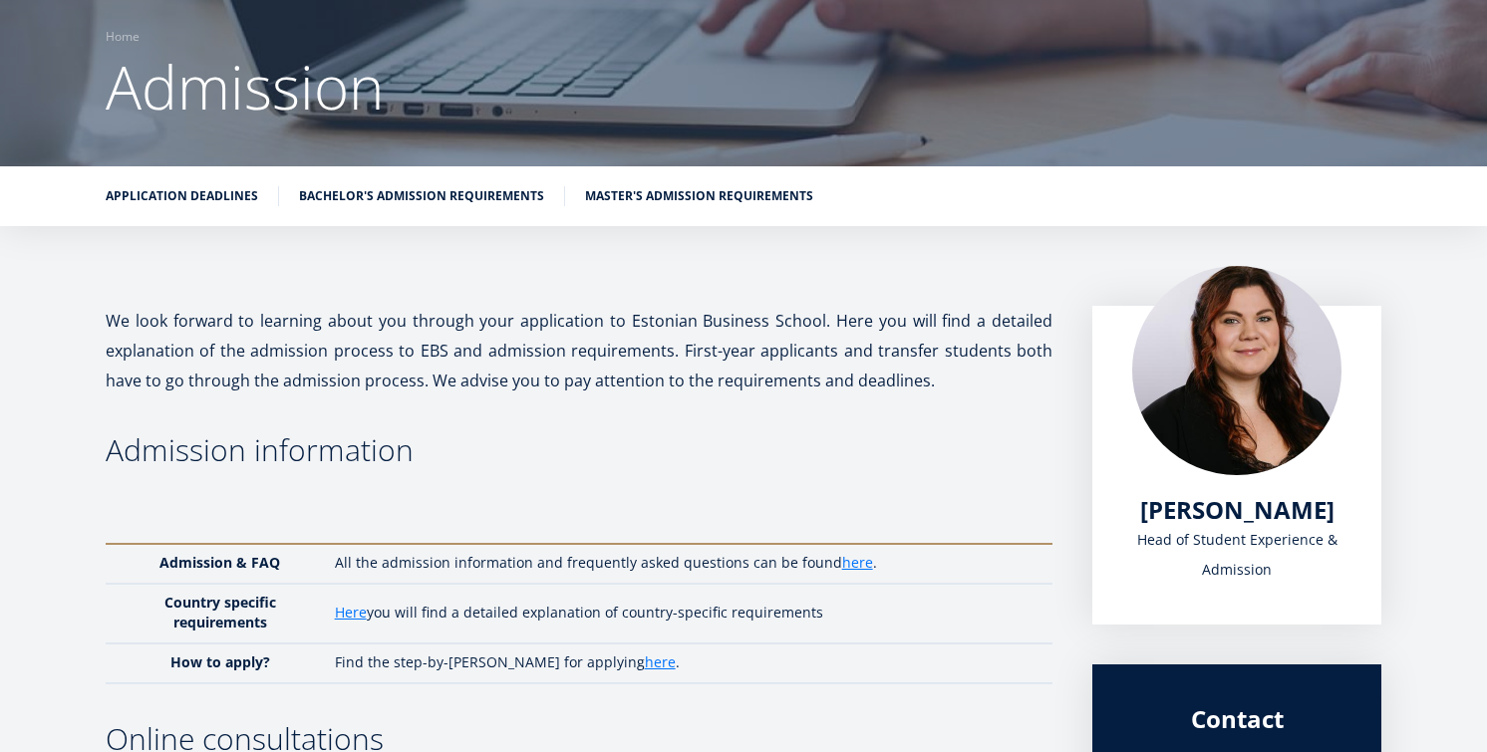
click at [675, 213] on ul "Application deadlines Bachelor's admission requirements Master's admission requ…" at bounding box center [733, 201] width 1295 height 30
click at [662, 194] on link "Master's admission requirements" at bounding box center [699, 194] width 228 height 20
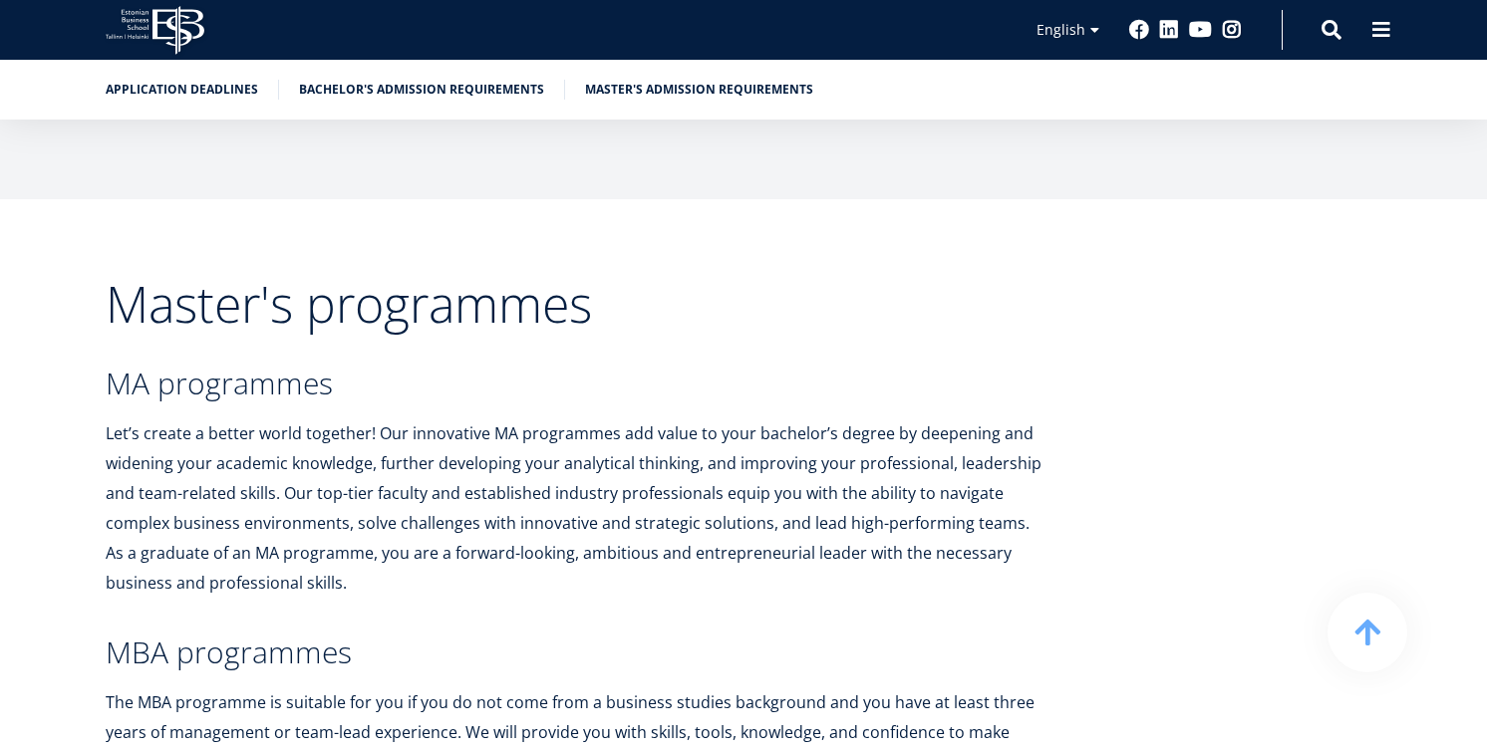
scroll to position [3532, 0]
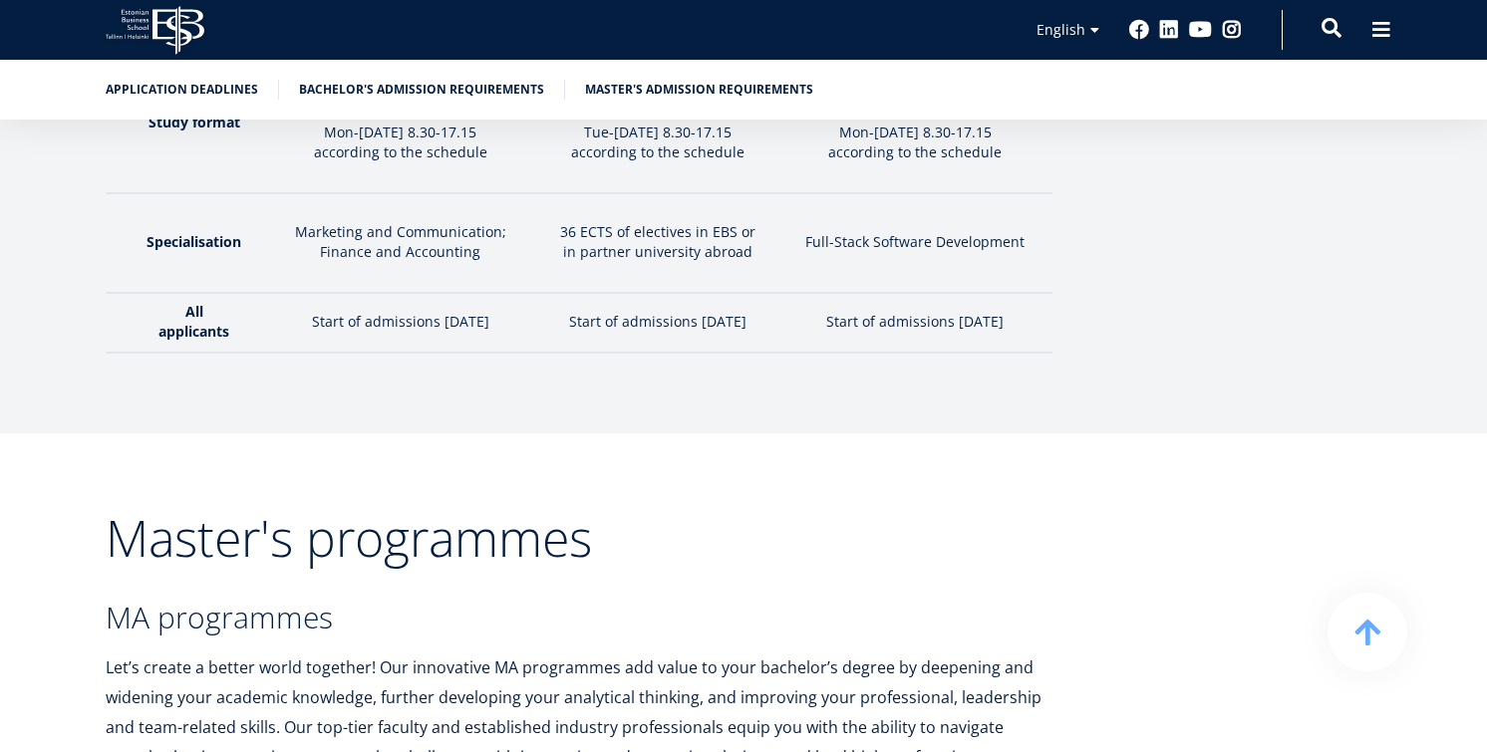
click at [1327, 22] on span at bounding box center [1331, 28] width 20 height 20
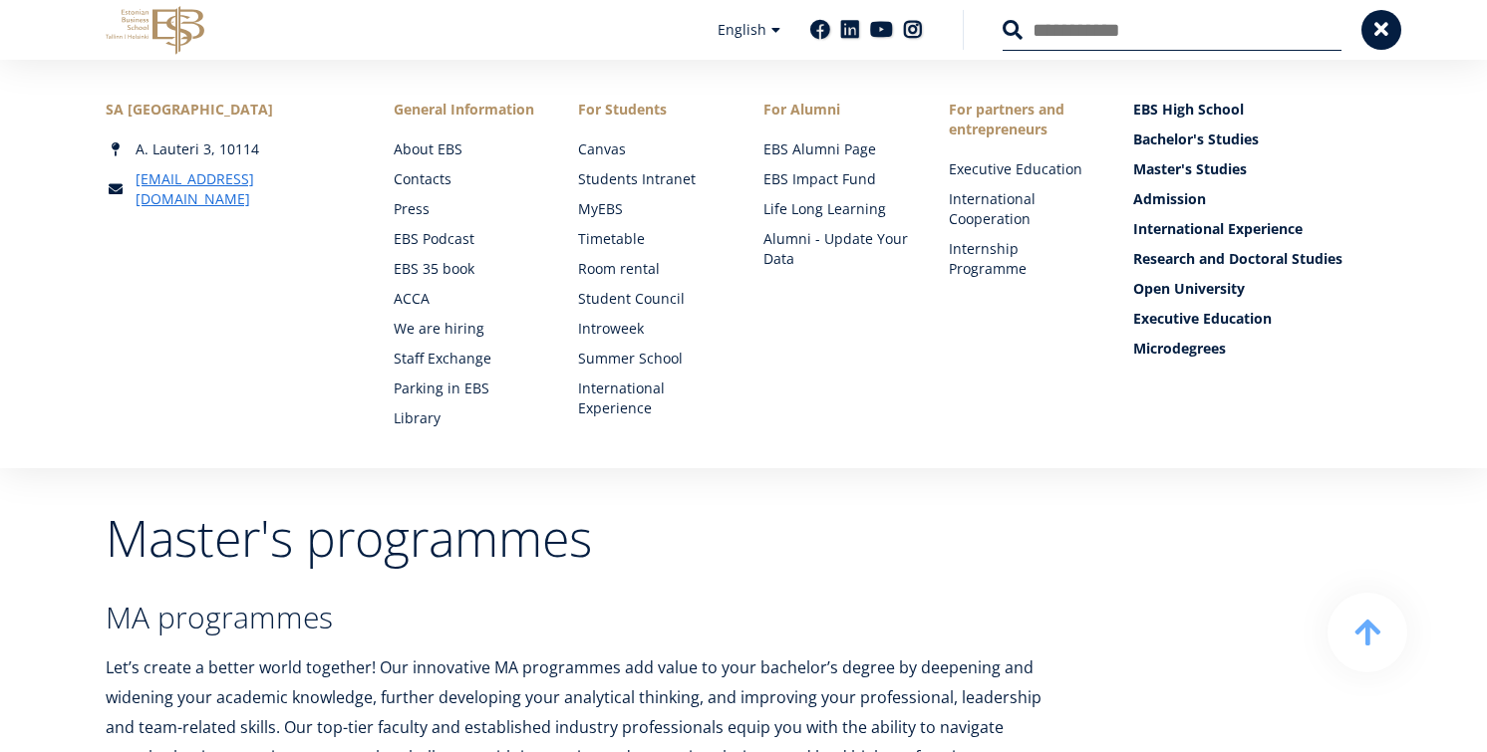
click at [1247, 43] on input "Search" at bounding box center [1171, 30] width 339 height 42
type input "*********"
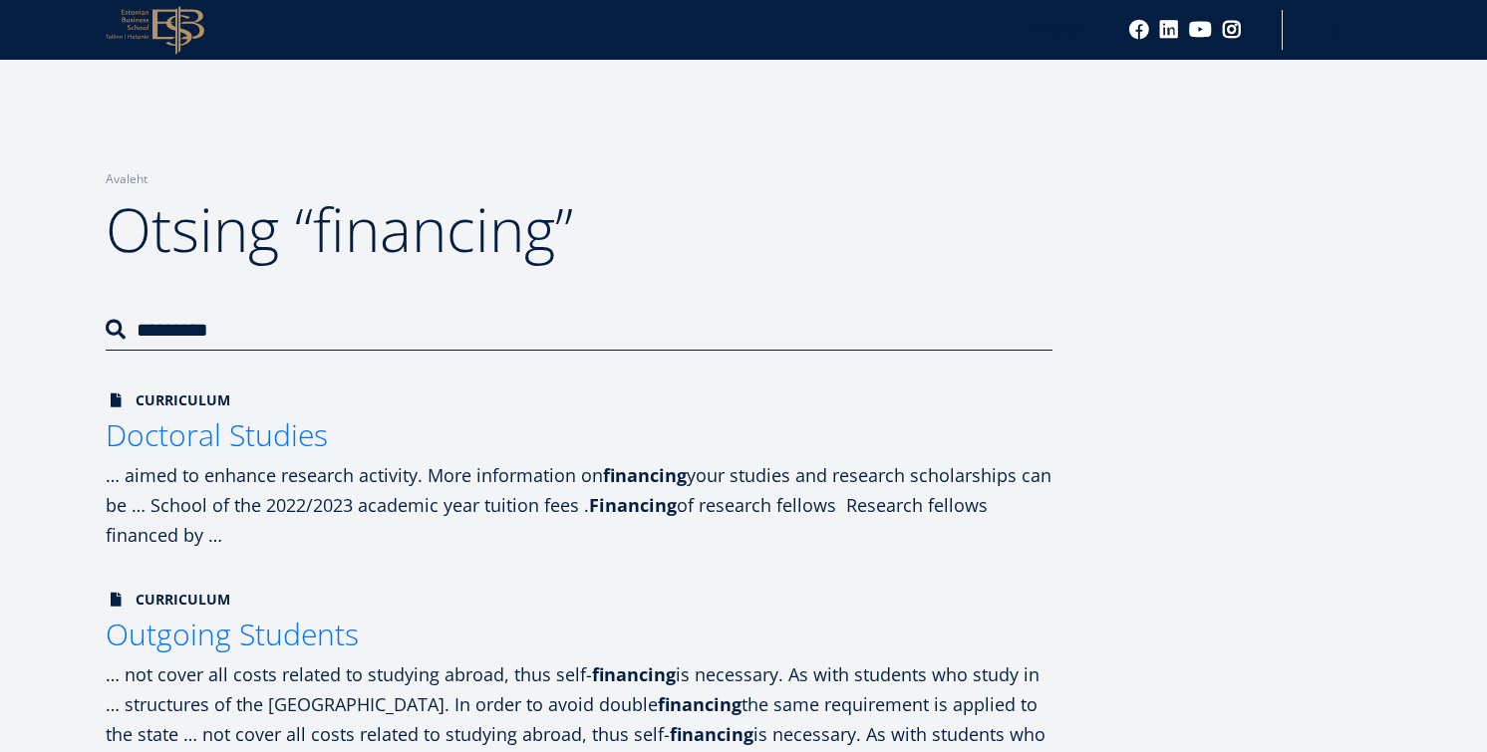
click at [178, 27] on icon at bounding box center [178, 30] width 52 height 49
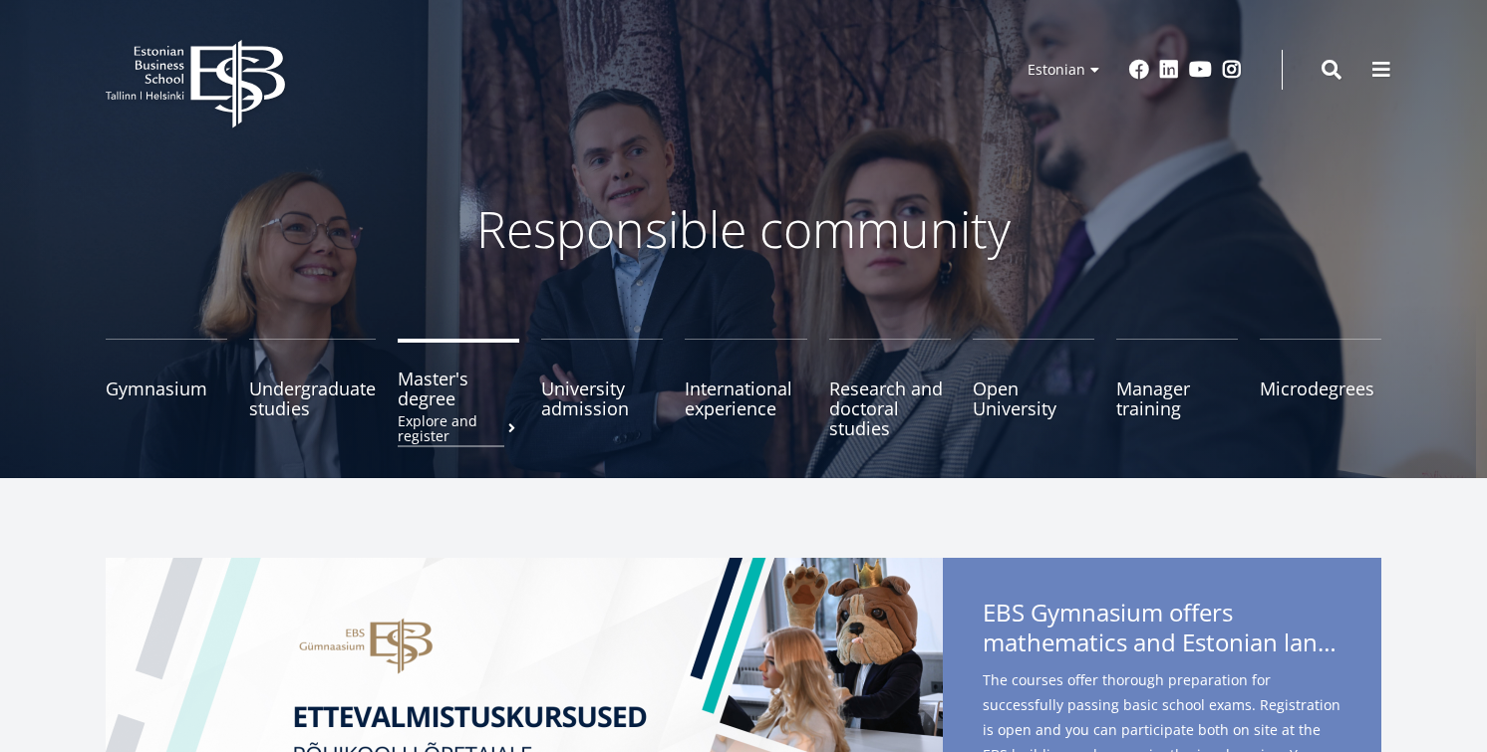
click at [423, 411] on link "Master's degree Explore and register" at bounding box center [459, 389] width 122 height 100
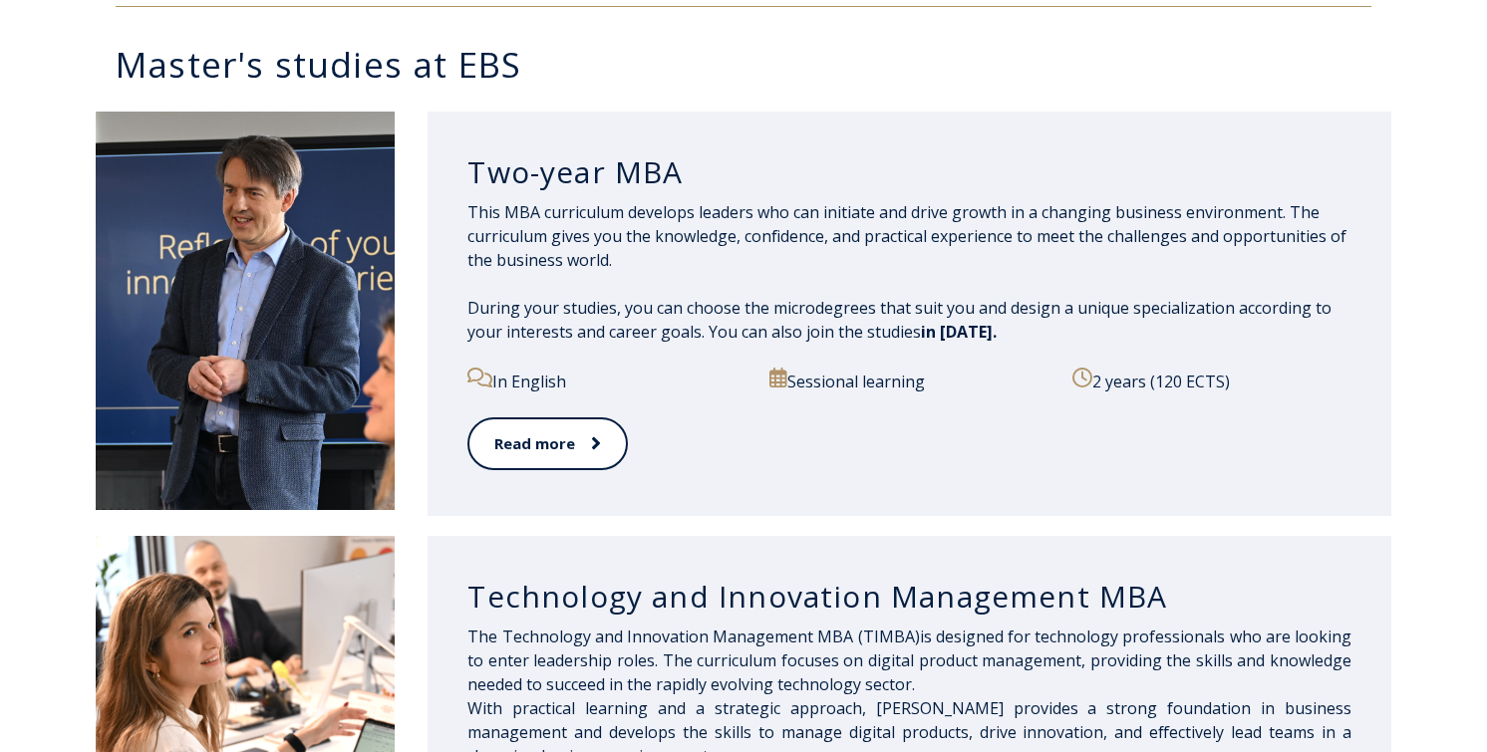
scroll to position [954, 0]
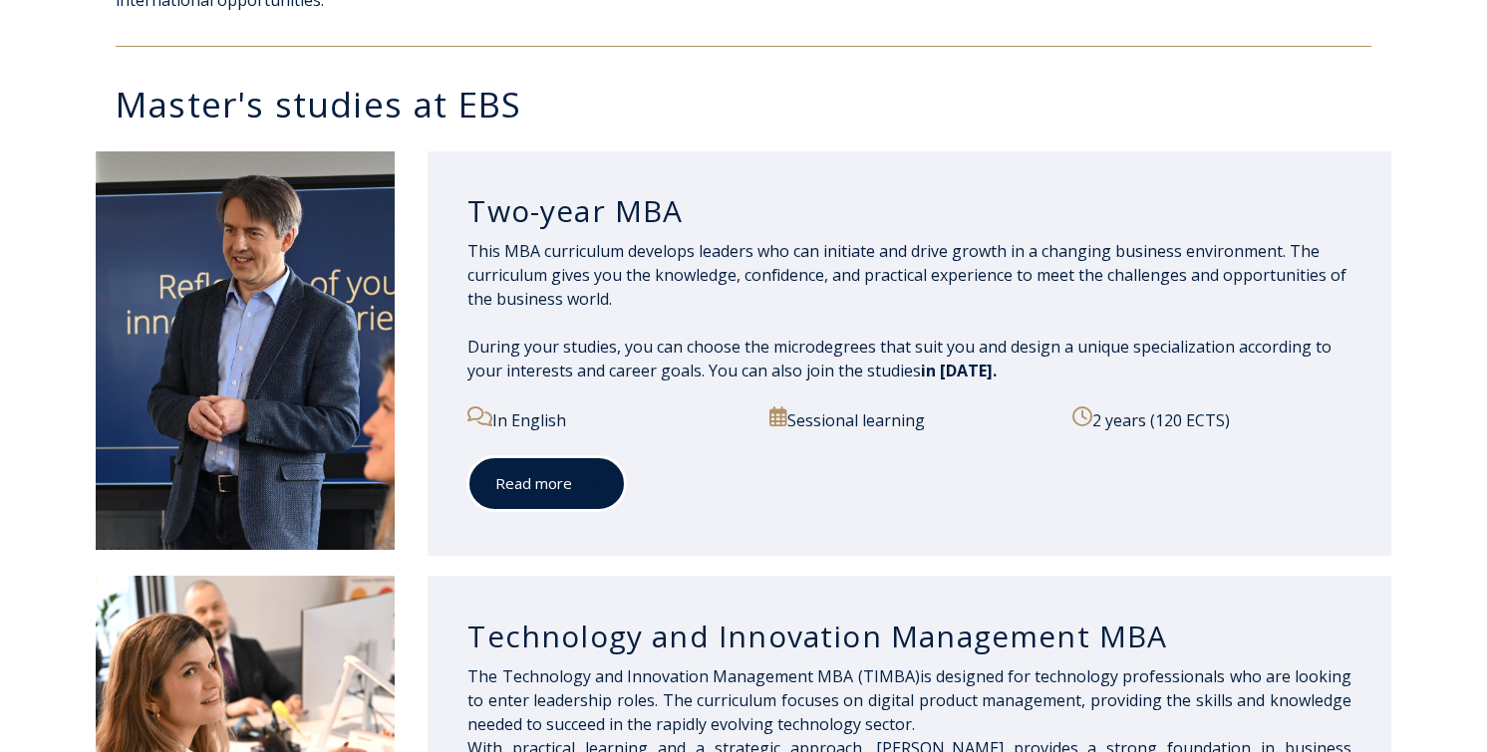
click at [574, 475] on span at bounding box center [585, 483] width 26 height 20
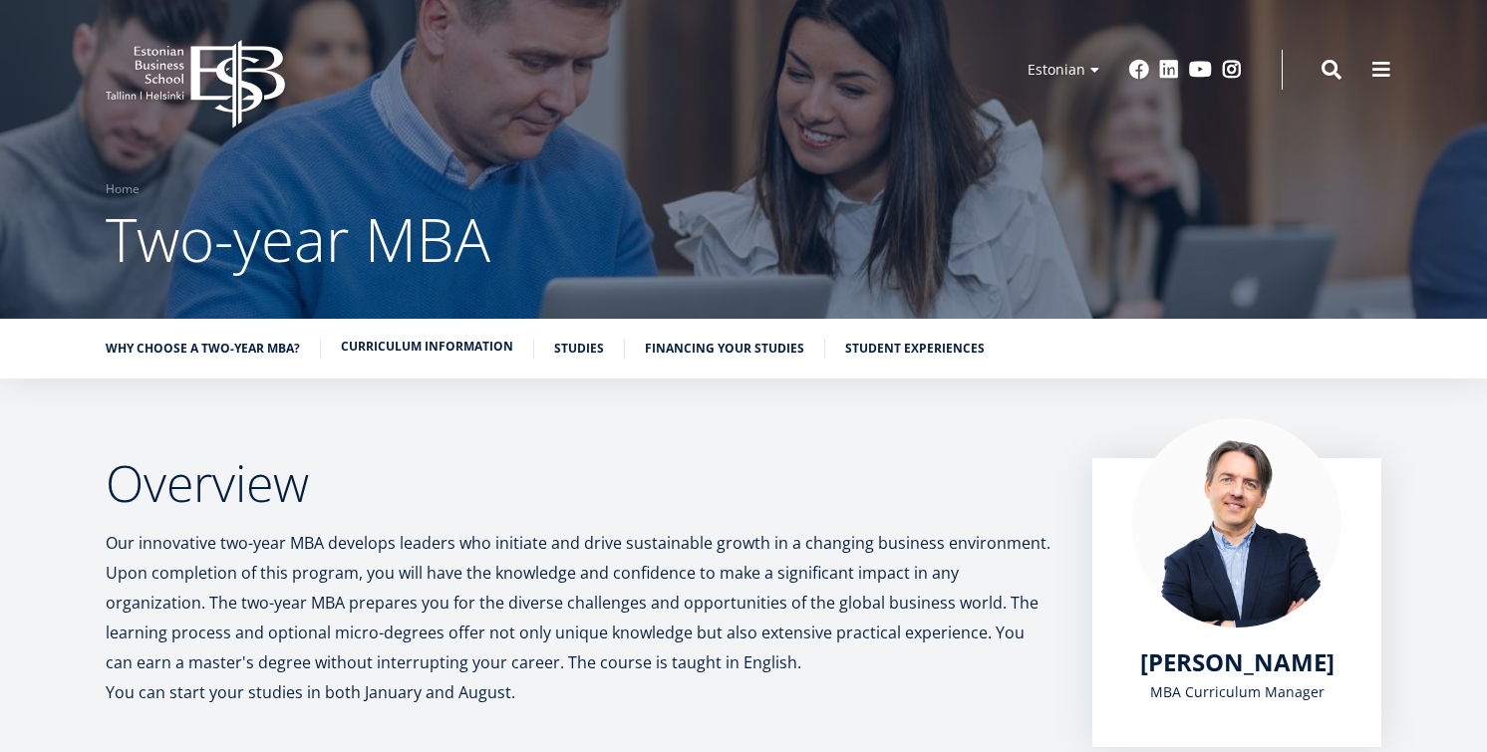
click at [488, 353] on font "Curriculum information" at bounding box center [427, 346] width 172 height 17
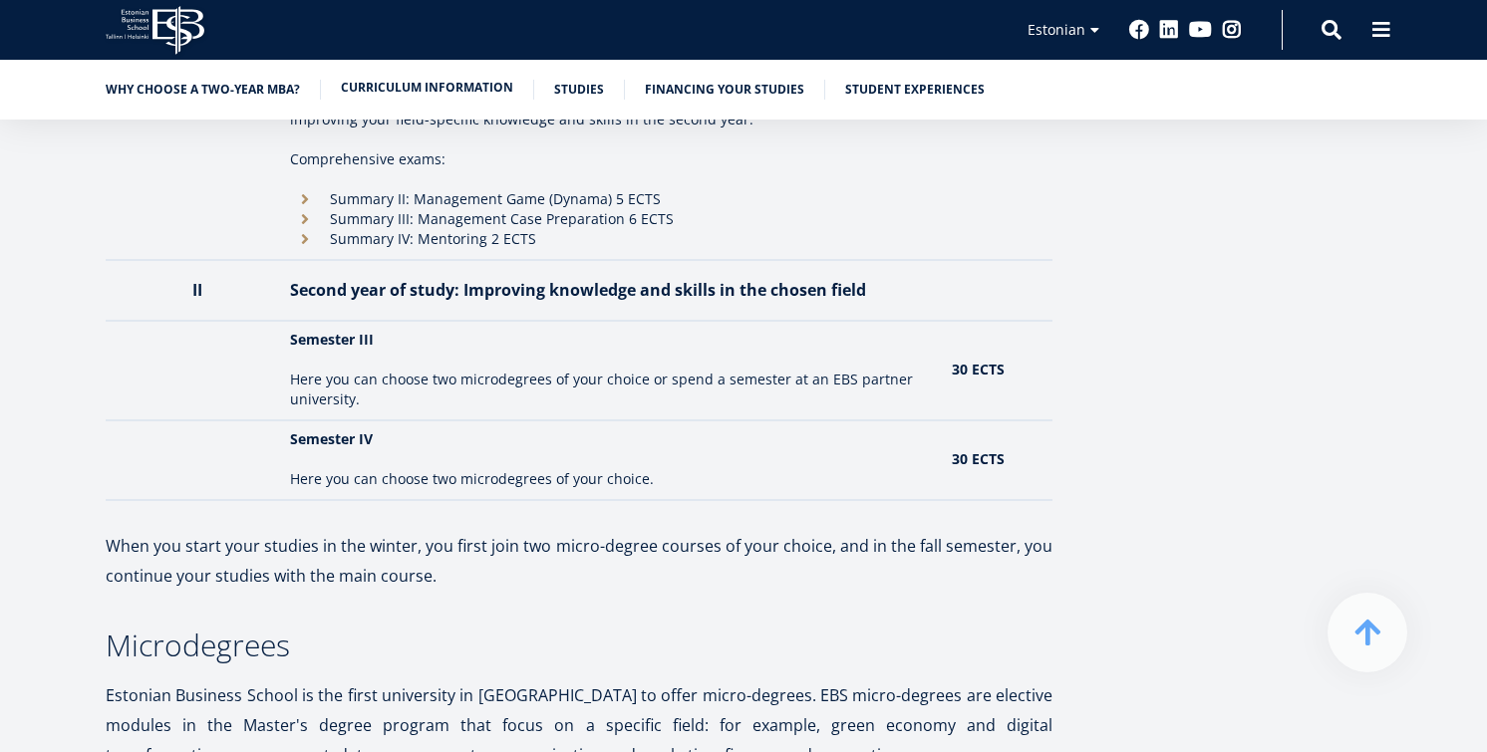
scroll to position [2439, 0]
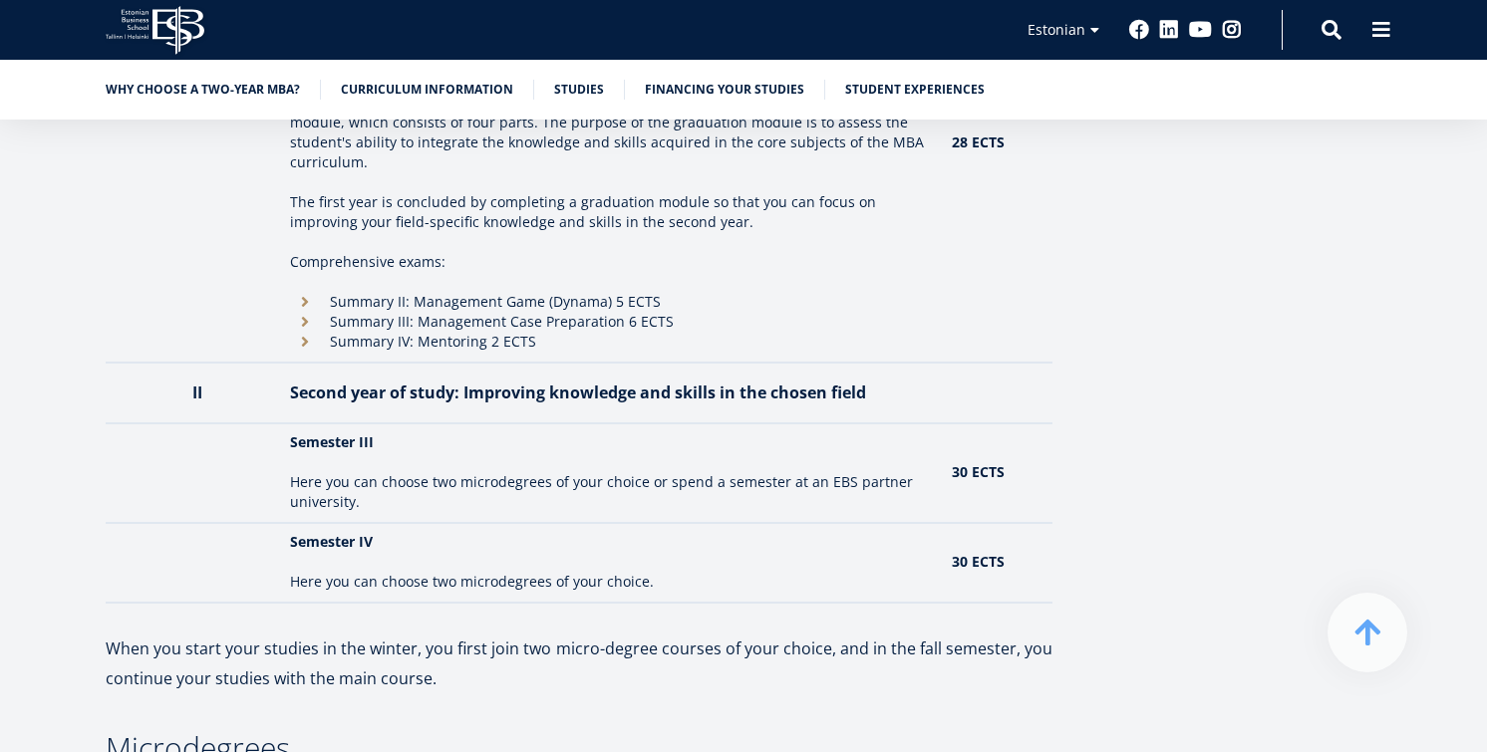
click at [672, 79] on div "Why choose a two-year MBA? Curriculum information Studies Financing your studie…" at bounding box center [743, 90] width 1487 height 60
click at [691, 99] on li "Financing your studies" at bounding box center [735, 90] width 180 height 20
click at [685, 88] on font "Financing your studies" at bounding box center [724, 87] width 159 height 17
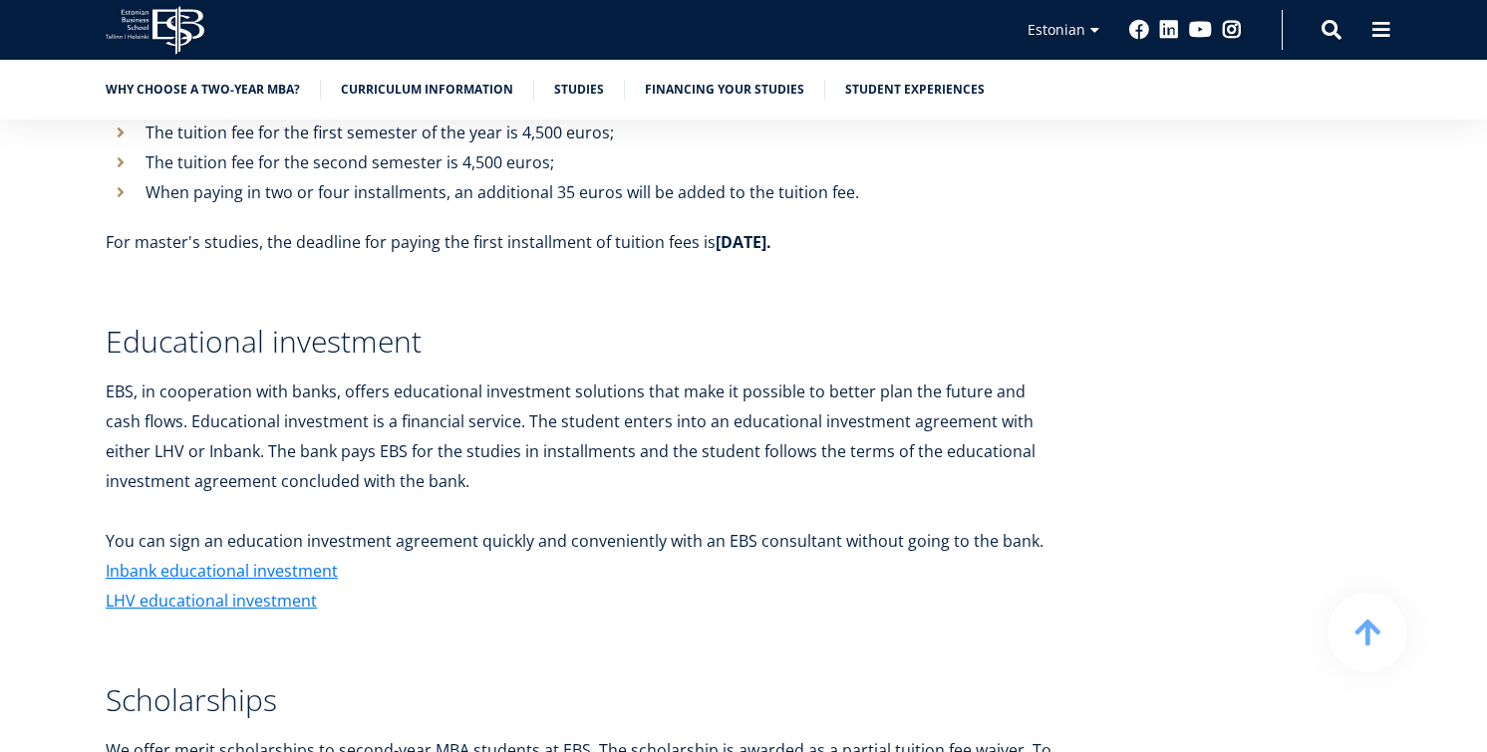
scroll to position [7336, 0]
click at [253, 589] on font "LHV educational investment" at bounding box center [211, 600] width 211 height 22
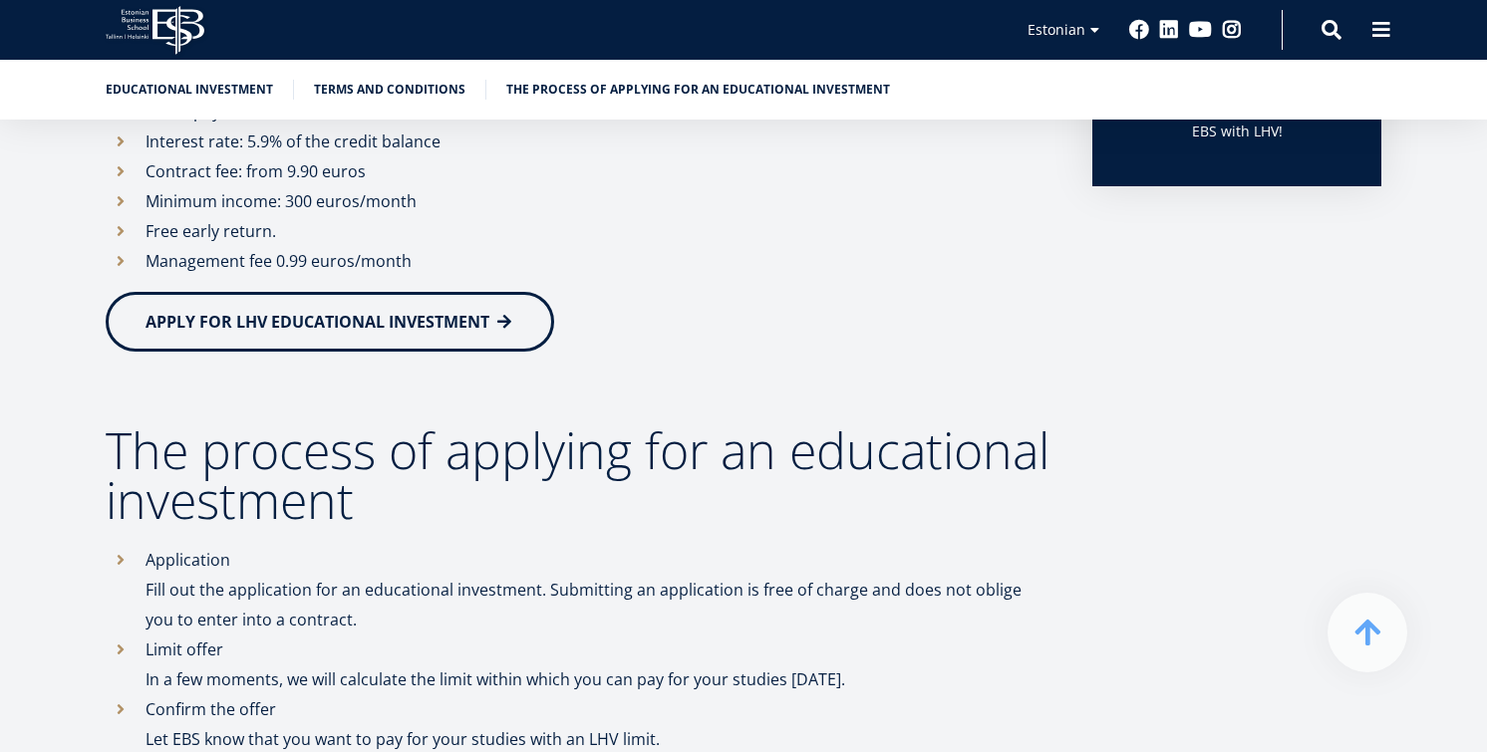
scroll to position [703, 0]
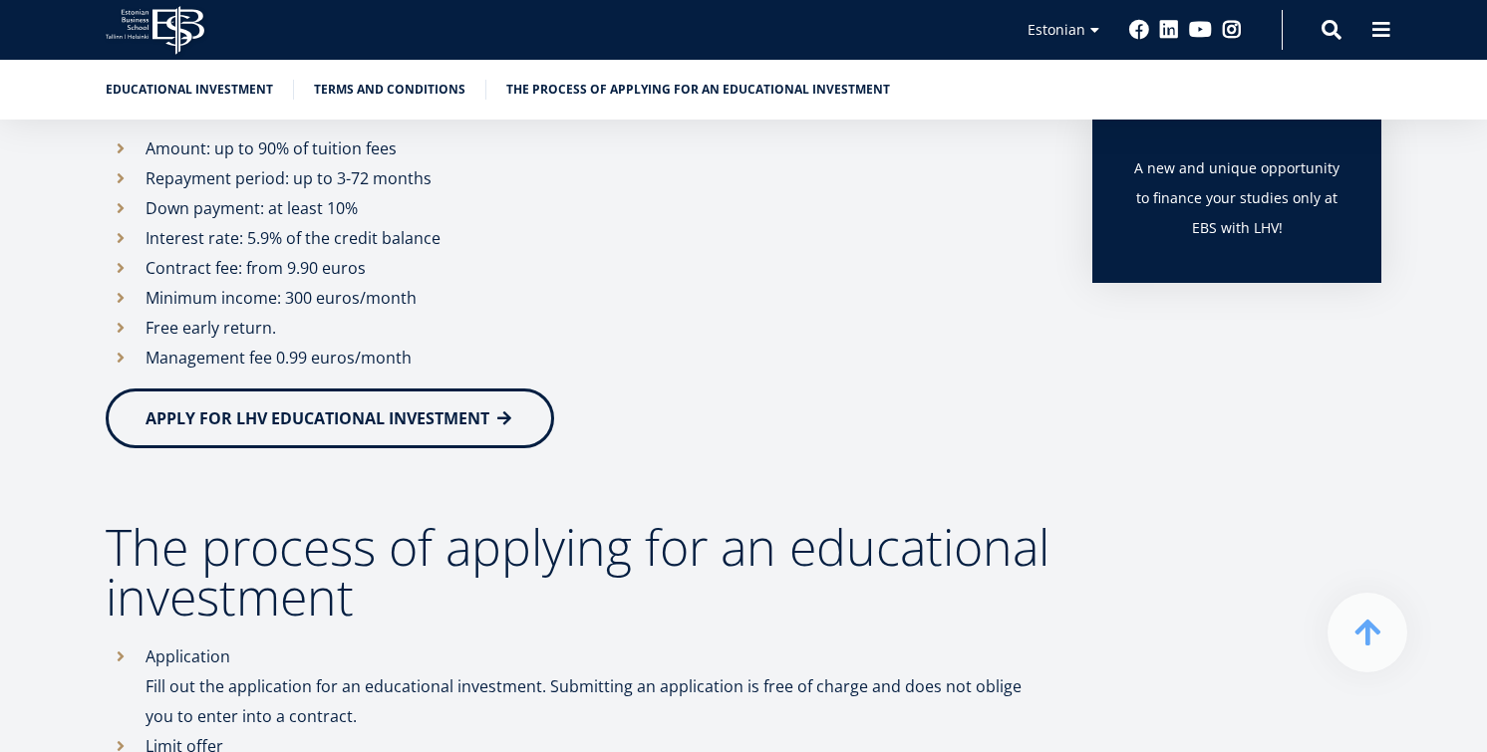
click at [458, 436] on link "APPLY FOR LHV EDUCATIONAL INVESTMENT" at bounding box center [330, 419] width 448 height 60
